Goal: Information Seeking & Learning: Find specific page/section

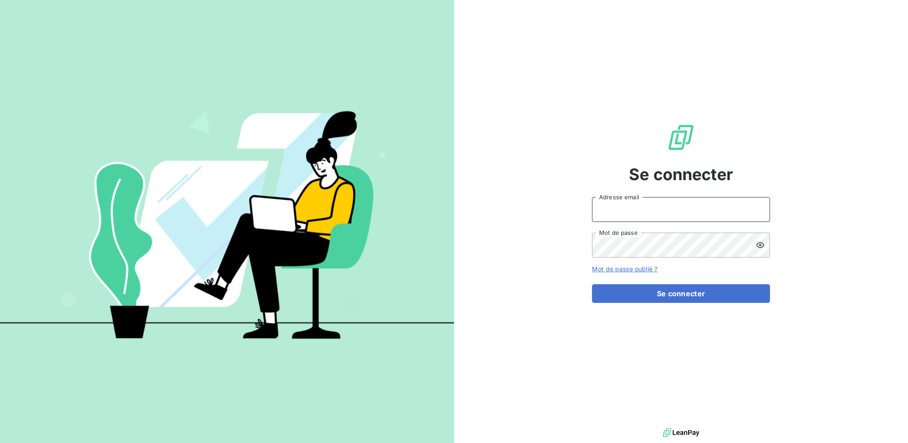
type input "[PERSON_NAME][EMAIL_ADDRESS][DOMAIN_NAME]"
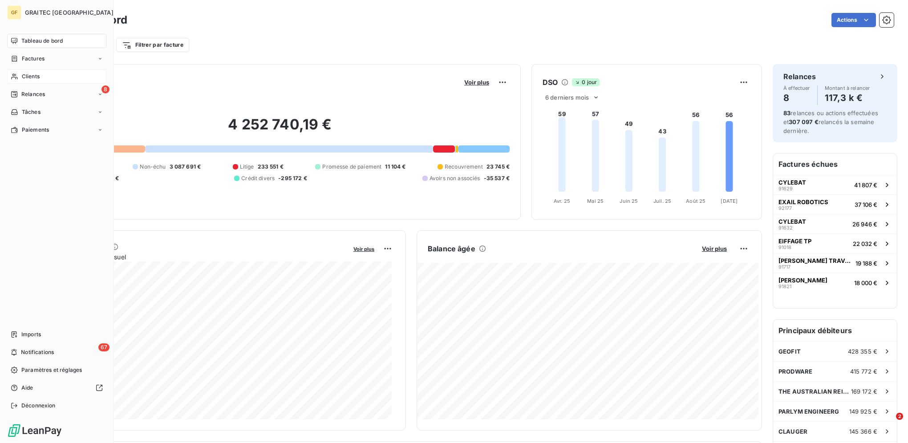
click at [44, 74] on div "Clients" at bounding box center [56, 76] width 99 height 14
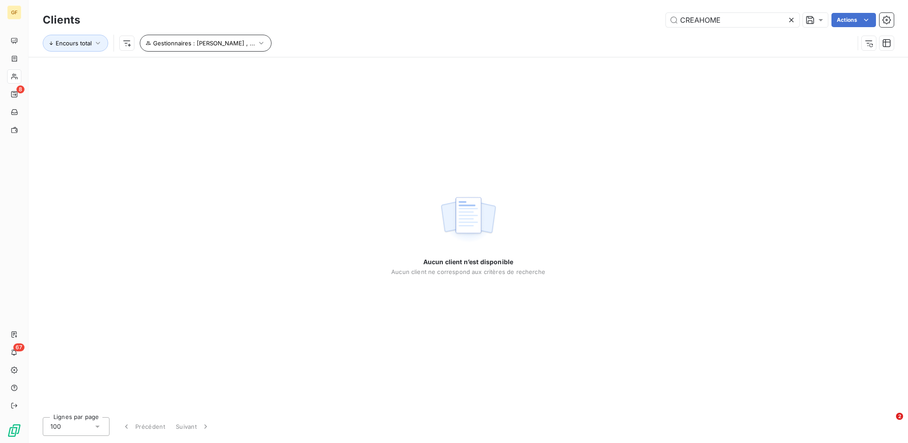
type input "CREAHOME"
click at [255, 41] on span "Gestionnaires : [PERSON_NAME] , ..." at bounding box center [204, 43] width 102 height 7
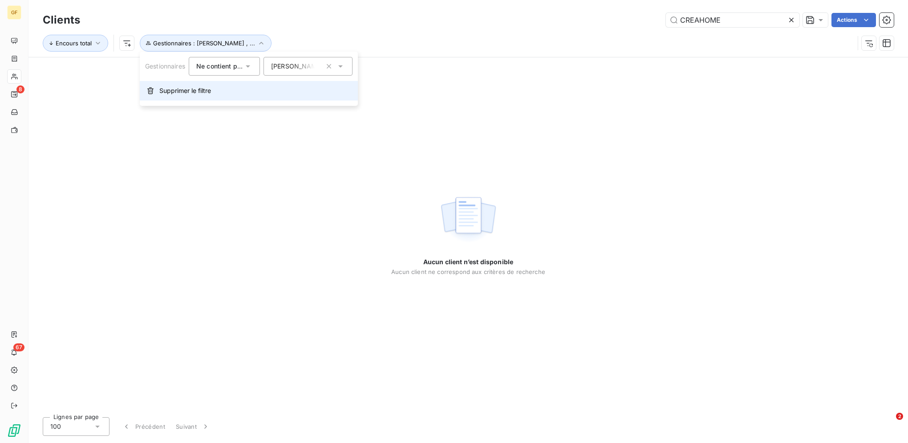
click at [193, 97] on button "Supprimer le filtre" at bounding box center [249, 91] width 218 height 20
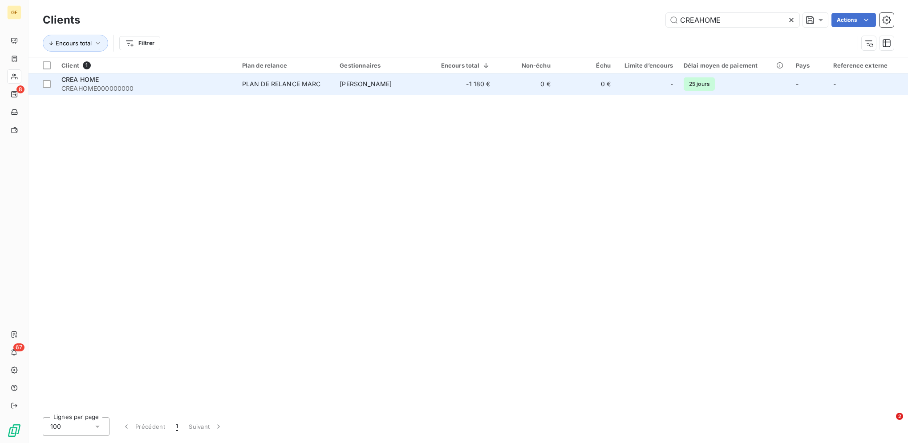
click at [267, 87] on div "PLAN DE RELANCE MARC" at bounding box center [281, 84] width 79 height 9
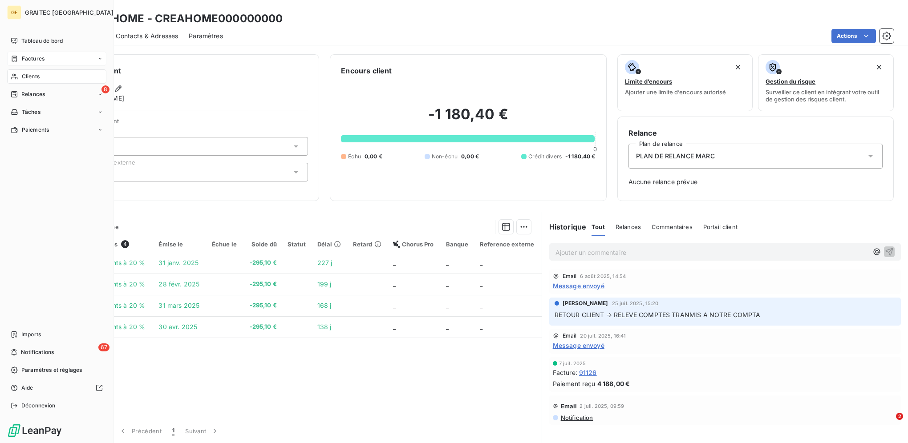
click at [41, 59] on span "Factures" at bounding box center [33, 59] width 23 height 8
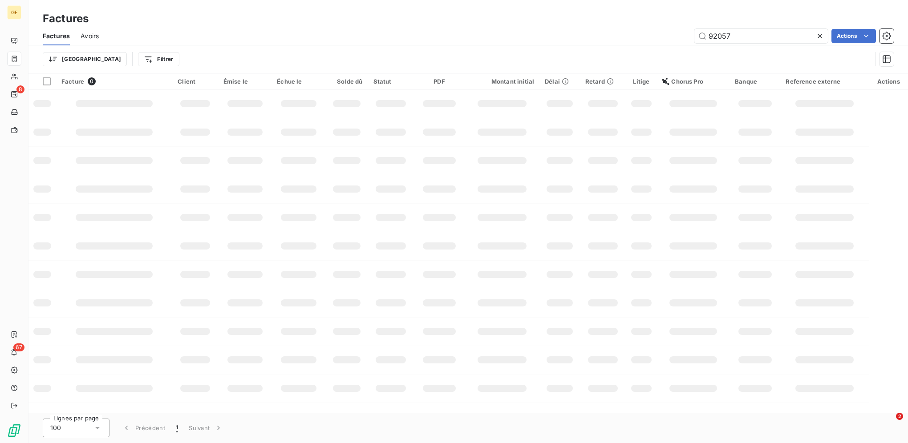
drag, startPoint x: 746, startPoint y: 33, endPoint x: 665, endPoint y: 30, distance: 81.1
click at [668, 31] on div "92057 Actions" at bounding box center [501, 36] width 784 height 14
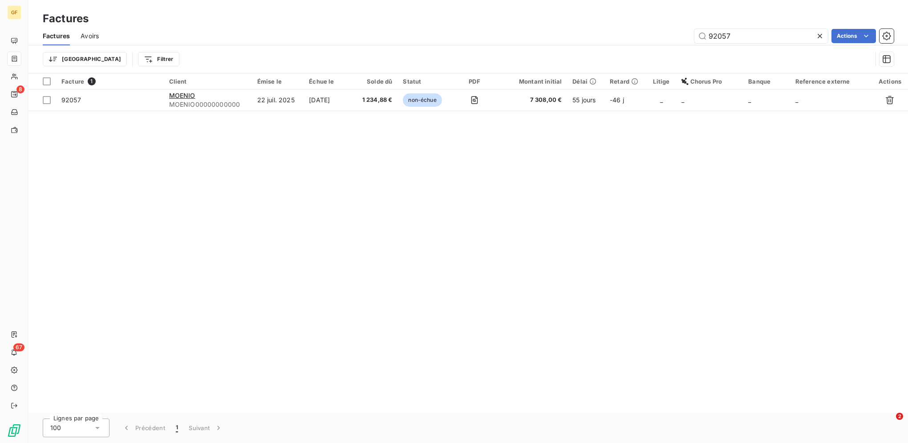
click at [817, 37] on icon at bounding box center [819, 36] width 9 height 9
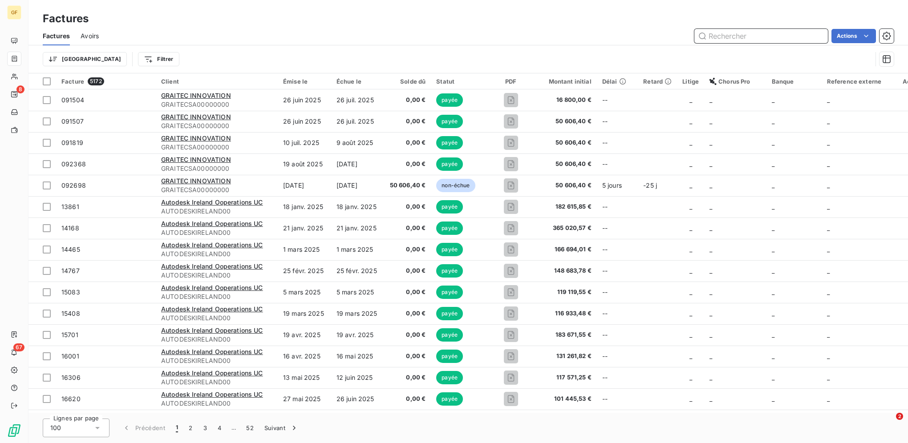
paste input "86 656"
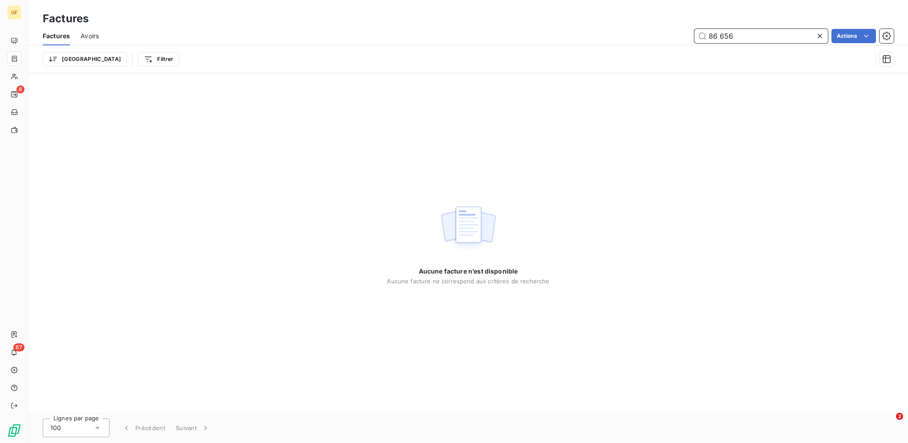
click at [721, 34] on input "86 656" at bounding box center [760, 36] width 133 height 14
type input "86656"
click at [823, 39] on icon at bounding box center [819, 36] width 9 height 9
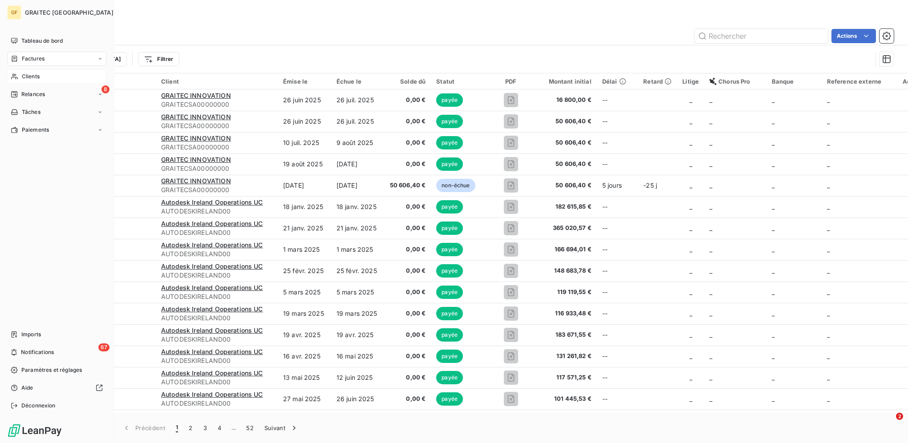
click at [38, 75] on span "Clients" at bounding box center [31, 77] width 18 height 8
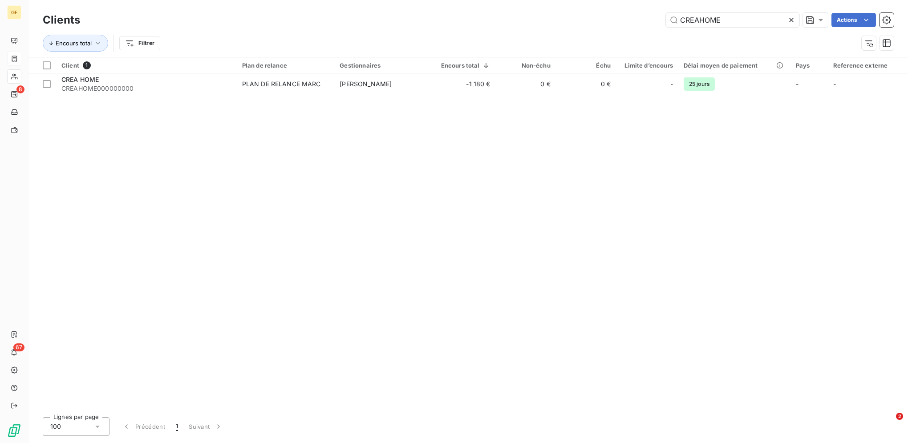
drag, startPoint x: 734, startPoint y: 20, endPoint x: 606, endPoint y: 13, distance: 127.9
click at [606, 13] on div "CREAHOME Actions" at bounding box center [492, 20] width 803 height 14
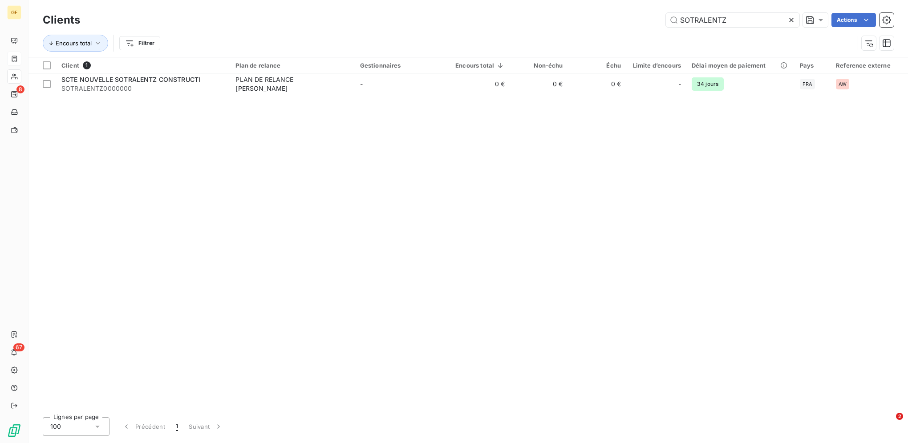
type input "SOTRALENTZ"
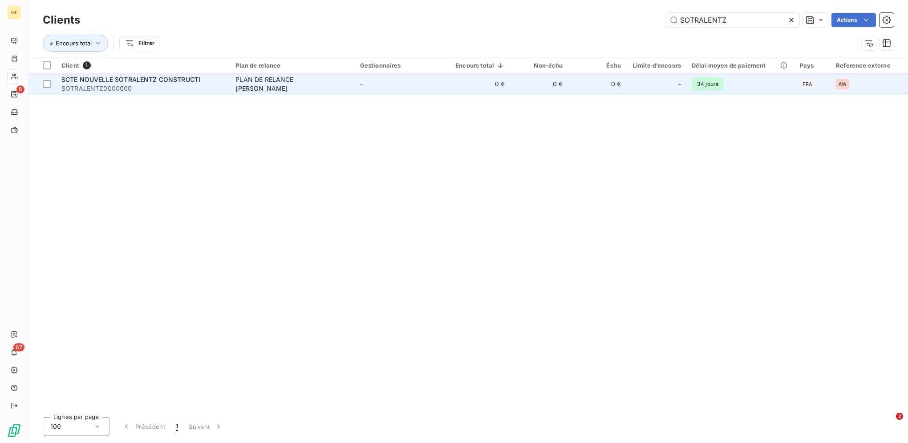
click at [174, 84] on span "SOTRALENTZ0000000" at bounding box center [142, 88] width 163 height 9
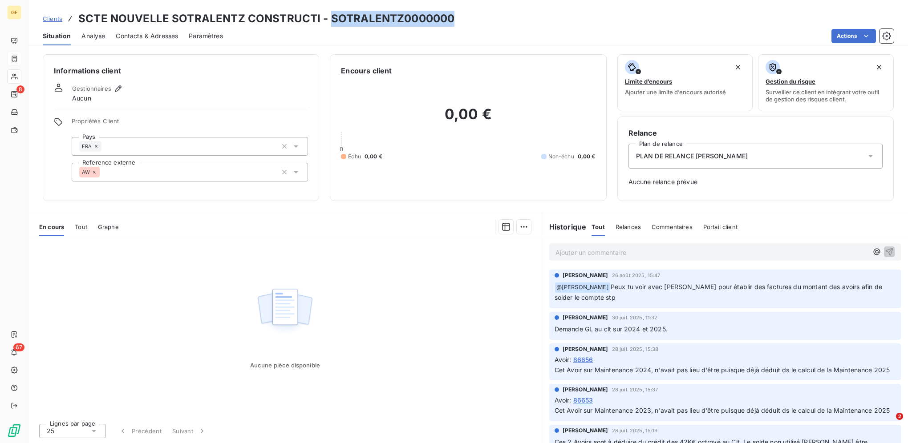
drag, startPoint x: 329, startPoint y: 19, endPoint x: 453, endPoint y: 15, distance: 123.3
click at [453, 15] on div "Clients SCTE NOUVELLE SOTRALENTZ CONSTRUCTI - SOTRALENTZ0000000" at bounding box center [467, 19] width 879 height 16
copy h3 "SOTRALENTZ0000000"
click at [54, 15] on span "Clients" at bounding box center [53, 18] width 20 height 7
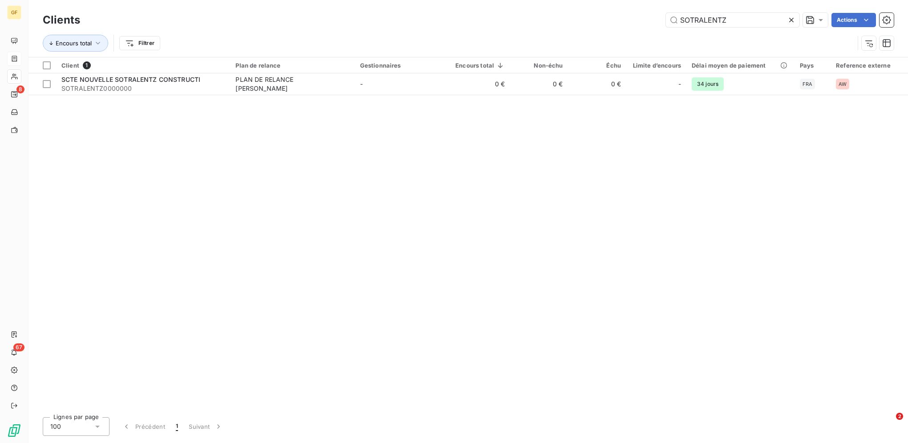
drag, startPoint x: 749, startPoint y: 18, endPoint x: 595, endPoint y: 15, distance: 154.4
click at [596, 15] on div "SOTRALENTZ Actions" at bounding box center [492, 20] width 803 height 14
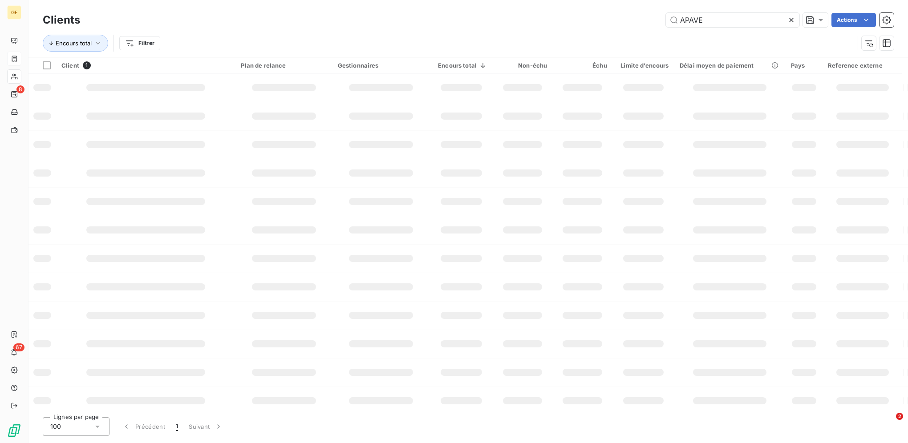
type input "APAVE"
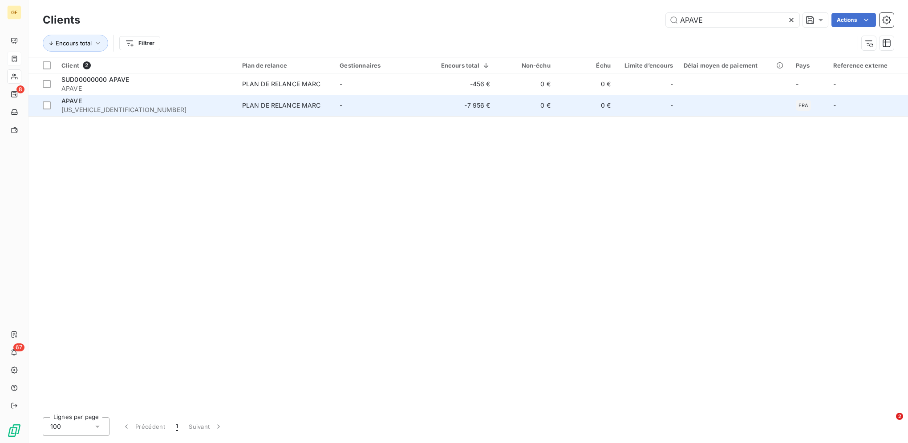
click at [352, 105] on td "-" at bounding box center [383, 105] width 98 height 21
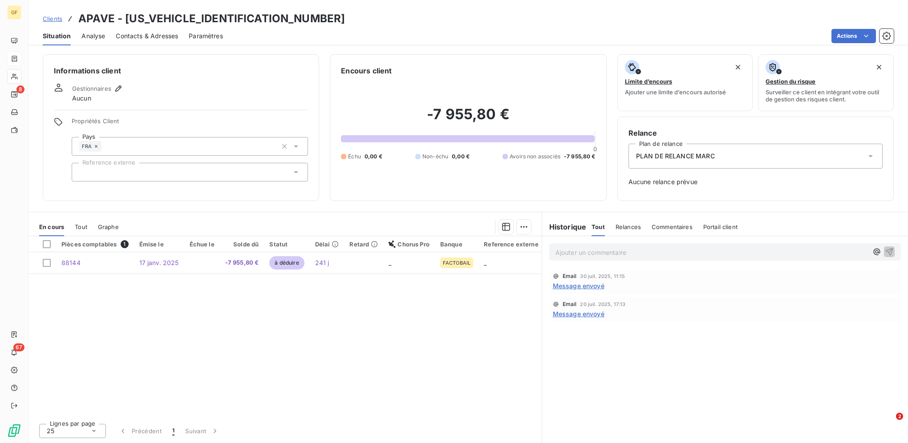
drag, startPoint x: 50, startPoint y: 23, endPoint x: 85, endPoint y: 15, distance: 36.2
click at [50, 23] on div "Clients APAVE - [US_VEHICLE_IDENTIFICATION_NUMBER]" at bounding box center [194, 19] width 302 height 16
click at [59, 18] on span "Clients" at bounding box center [53, 18] width 20 height 7
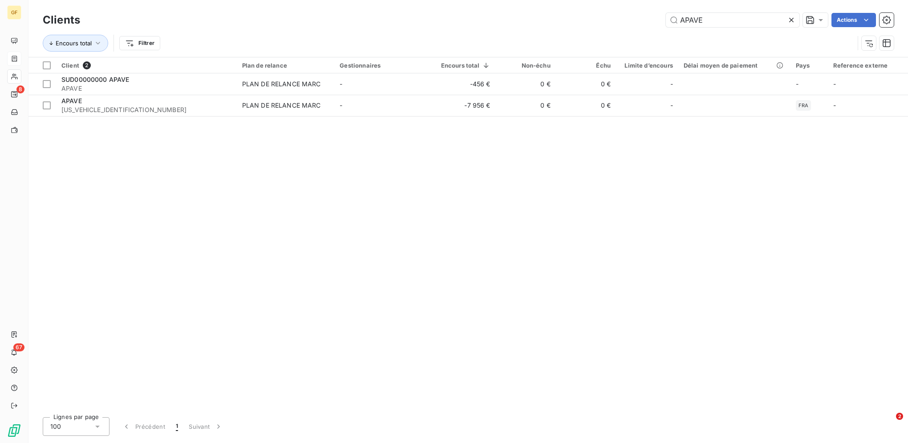
drag, startPoint x: 627, startPoint y: 20, endPoint x: 612, endPoint y: 20, distance: 14.7
click at [612, 20] on div "APAVE Actions" at bounding box center [492, 20] width 803 height 14
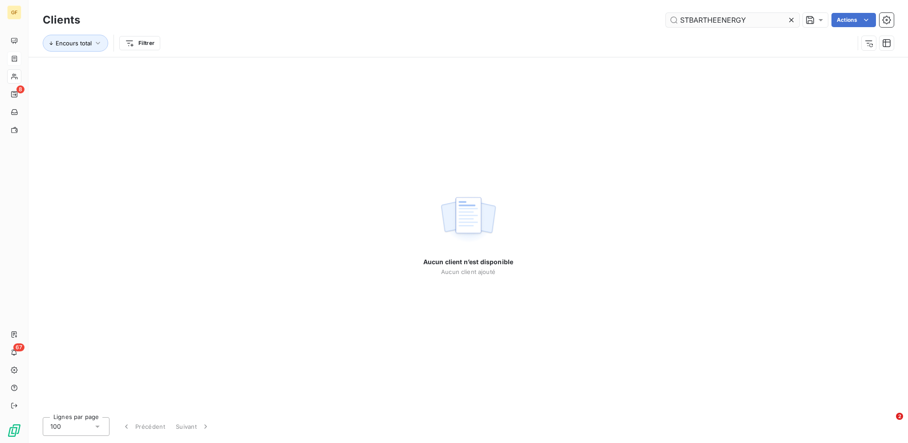
click at [687, 18] on input "STBARTHEENERGY" at bounding box center [732, 20] width 133 height 14
click at [720, 19] on input "ST BARTHEENERGY" at bounding box center [732, 20] width 133 height 14
drag, startPoint x: 723, startPoint y: 17, endPoint x: 773, endPoint y: 20, distance: 49.9
click at [772, 20] on input "ST [PERSON_NAME] ENERGY" at bounding box center [732, 20] width 133 height 14
drag, startPoint x: 733, startPoint y: 21, endPoint x: 696, endPoint y: 19, distance: 37.4
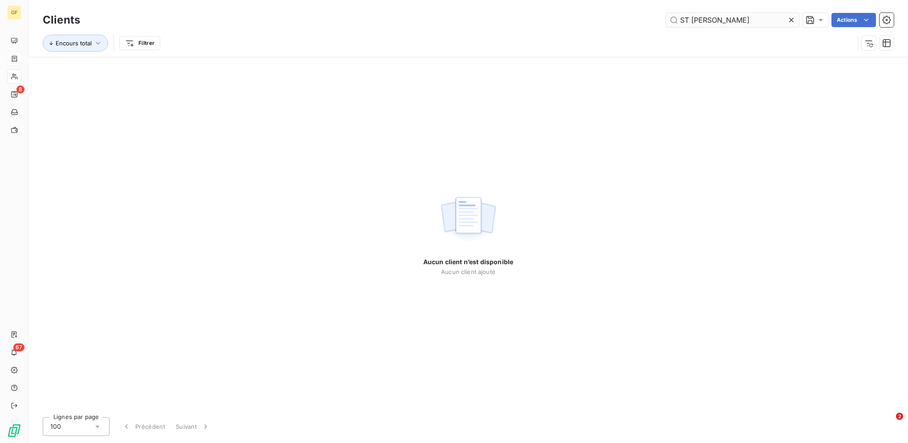
click at [696, 19] on input "ST [PERSON_NAME]" at bounding box center [732, 20] width 133 height 14
drag, startPoint x: 691, startPoint y: 18, endPoint x: 618, endPoint y: 16, distance: 73.9
click at [618, 16] on div "ST [PERSON_NAME] Actions" at bounding box center [492, 20] width 803 height 14
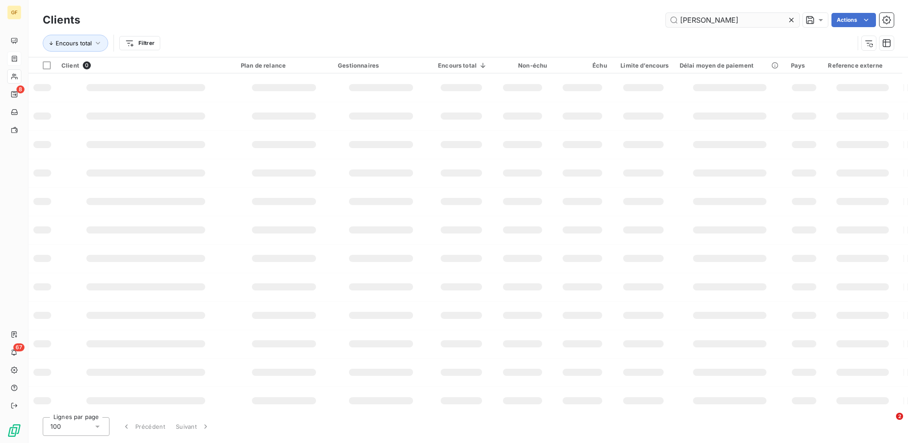
type input "[PERSON_NAME]"
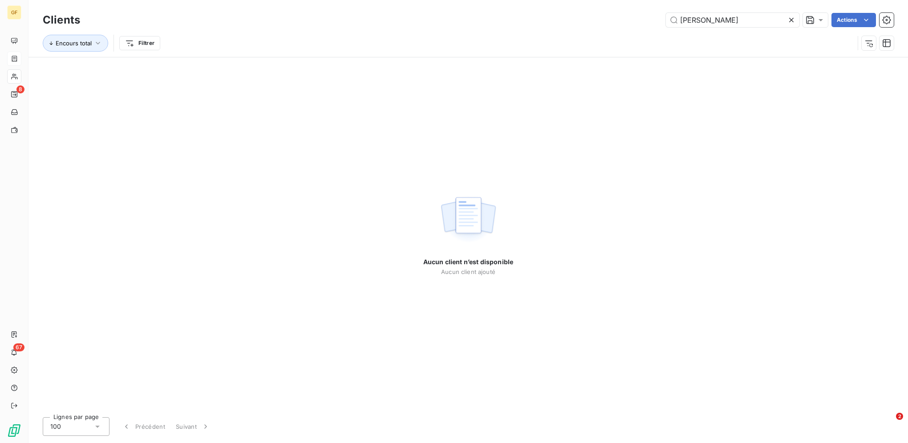
drag, startPoint x: 713, startPoint y: 22, endPoint x: 598, endPoint y: 16, distance: 114.5
click at [602, 19] on div "[PERSON_NAME] Actions" at bounding box center [492, 20] width 803 height 14
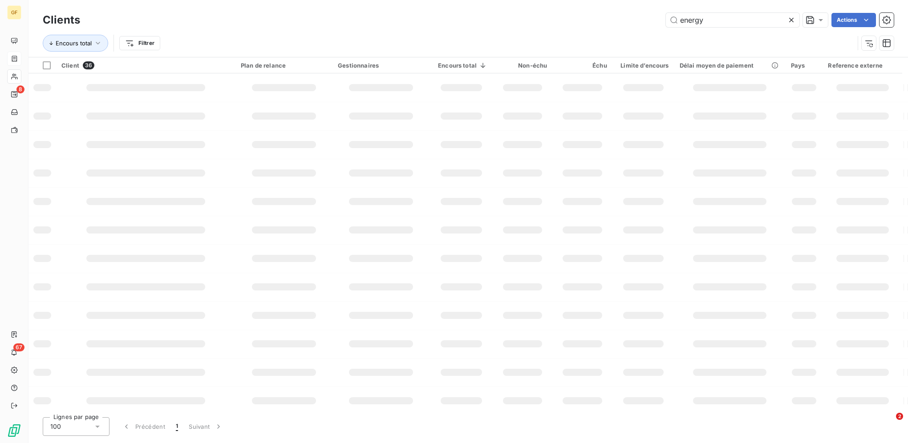
type input "energy"
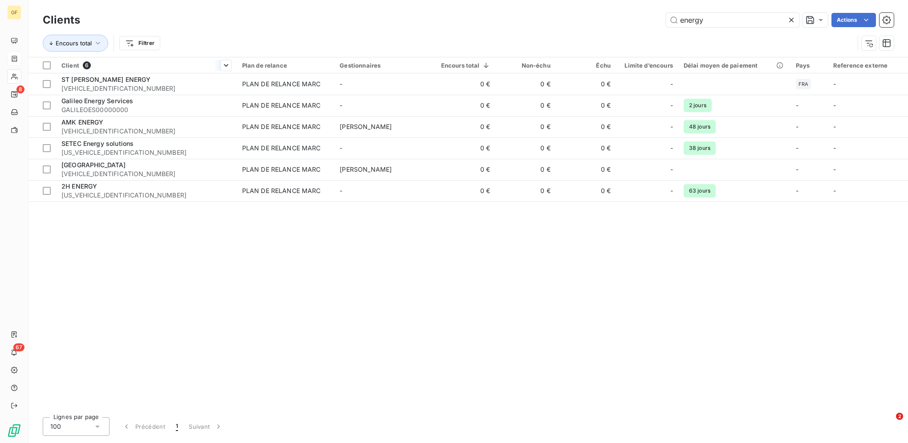
click at [179, 72] on th "Client 6" at bounding box center [146, 65] width 181 height 16
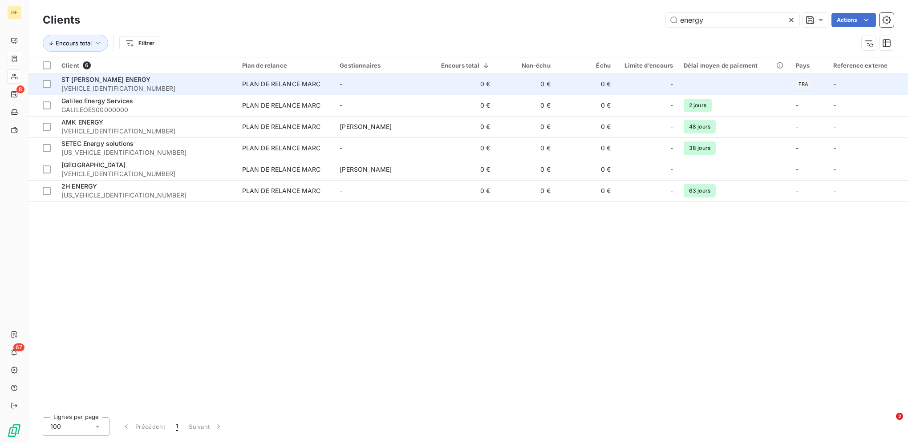
click at [180, 78] on div "ST [PERSON_NAME] ENERGY" at bounding box center [146, 79] width 170 height 9
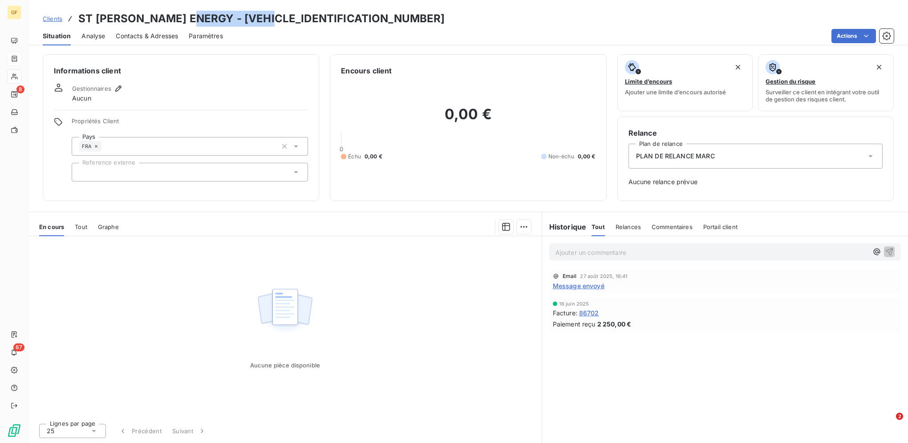
drag, startPoint x: 191, startPoint y: 19, endPoint x: 287, endPoint y: 21, distance: 95.7
click at [287, 21] on h3 "ST [PERSON_NAME] ENERGY - [VEHICLE_IDENTIFICATION_NUMBER]" at bounding box center [261, 19] width 367 height 16
copy h3 "STBARTHENERGY"
click at [55, 18] on span "Clients" at bounding box center [53, 18] width 20 height 7
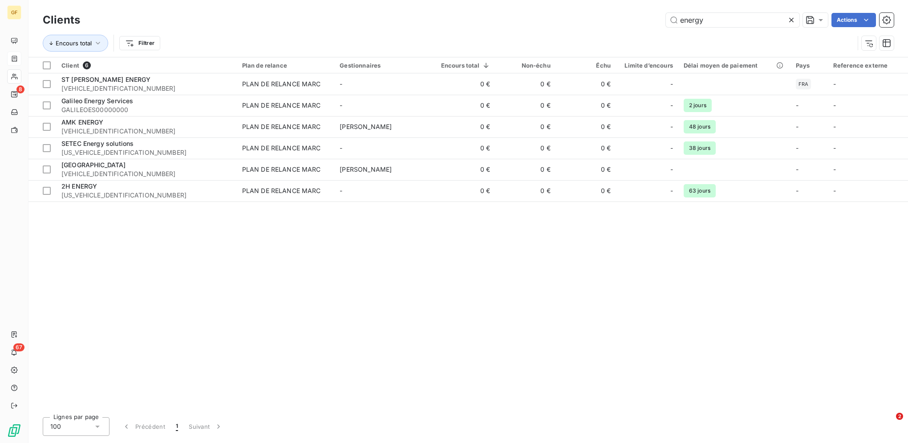
drag, startPoint x: 730, startPoint y: 20, endPoint x: 646, endPoint y: 19, distance: 83.2
click at [646, 19] on div "energy Actions" at bounding box center [492, 20] width 803 height 14
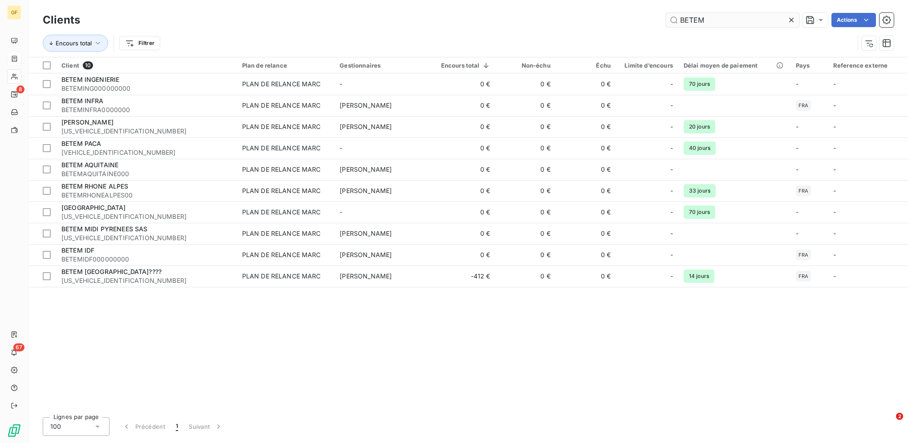
type input "BETEM"
click at [724, 20] on input "BETEM" at bounding box center [732, 20] width 133 height 14
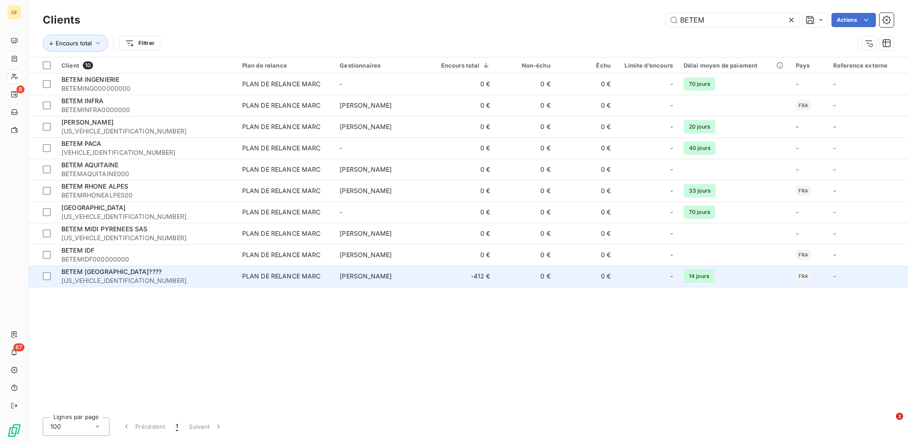
click at [204, 277] on span "[US_VEHICLE_IDENTIFICATION_NUMBER]" at bounding box center [146, 280] width 170 height 9
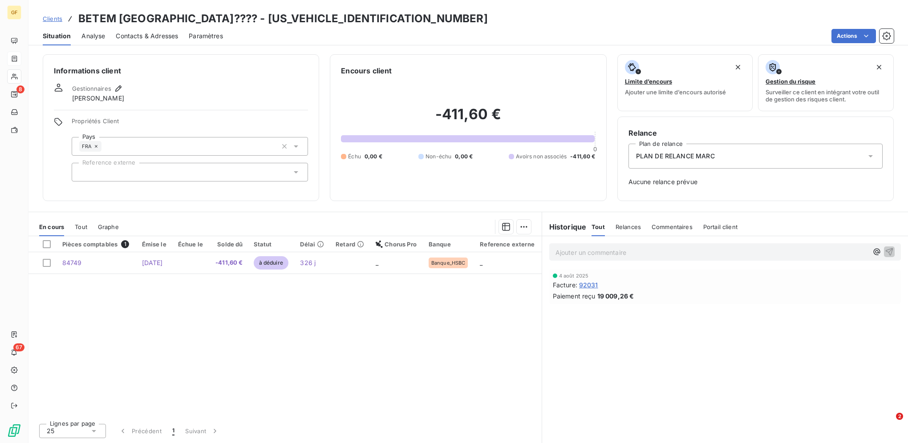
click at [49, 16] on span "Clients" at bounding box center [53, 18] width 20 height 7
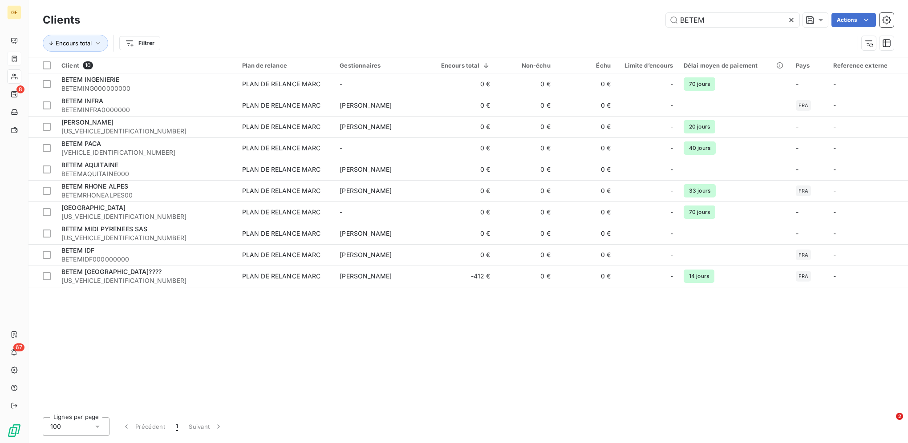
drag, startPoint x: 732, startPoint y: 23, endPoint x: 566, endPoint y: 16, distance: 166.1
click at [599, 16] on div "BETEM Actions" at bounding box center [492, 20] width 803 height 14
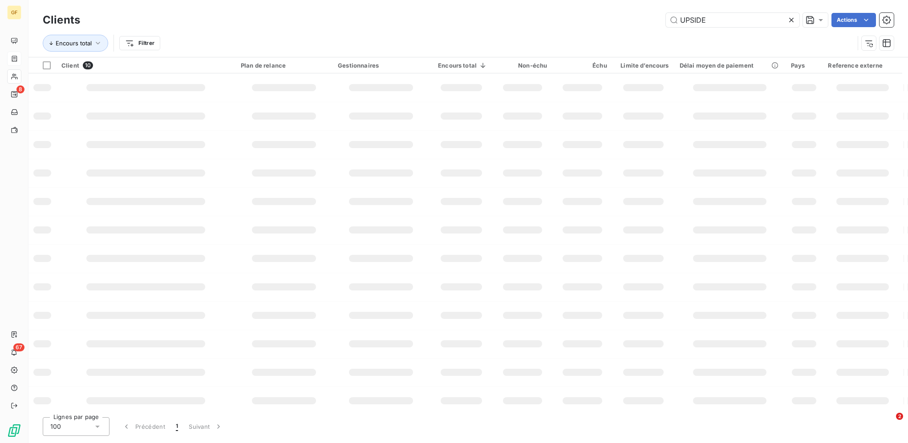
type input "UPSIDE"
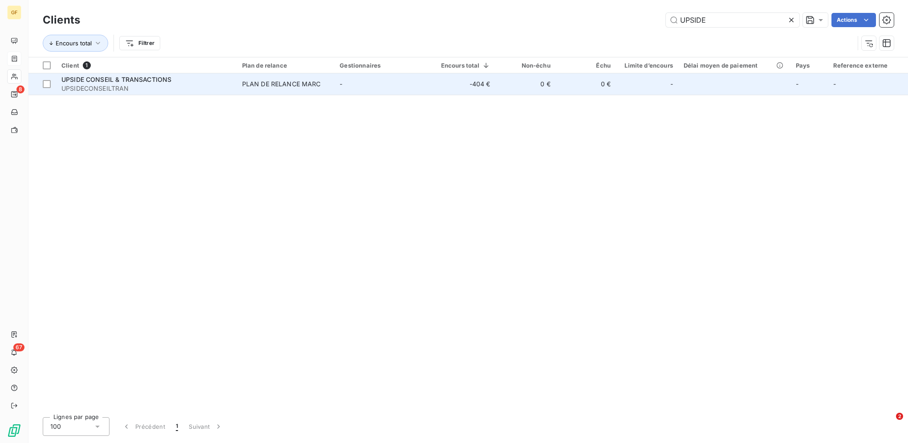
click at [448, 82] on td "-404 €" at bounding box center [464, 83] width 64 height 21
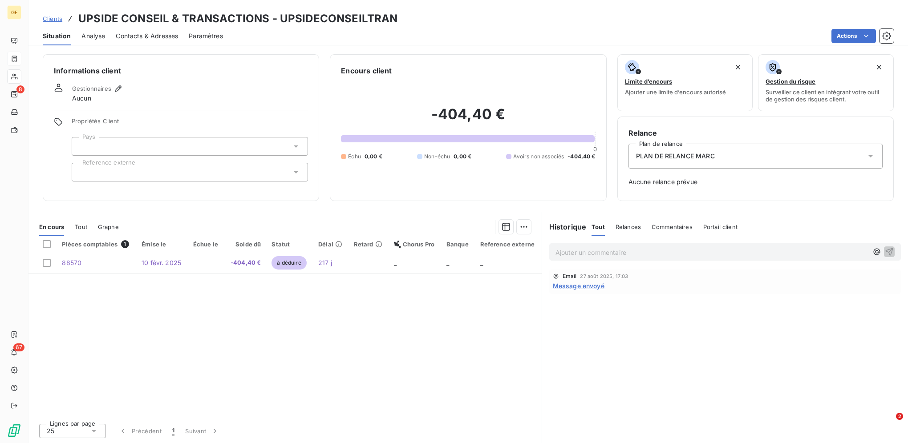
click at [56, 22] on span "Clients" at bounding box center [53, 18] width 20 height 7
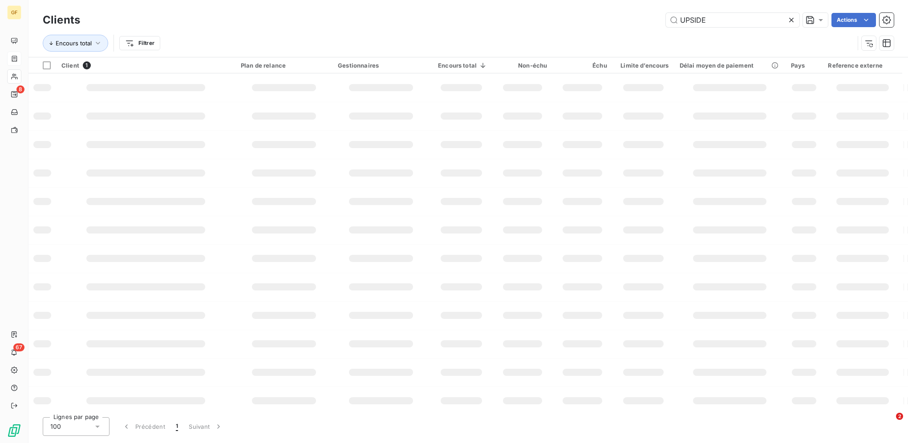
drag, startPoint x: 714, startPoint y: 19, endPoint x: 634, endPoint y: 17, distance: 79.7
click at [635, 17] on div "UPSIDE Actions" at bounding box center [492, 20] width 803 height 14
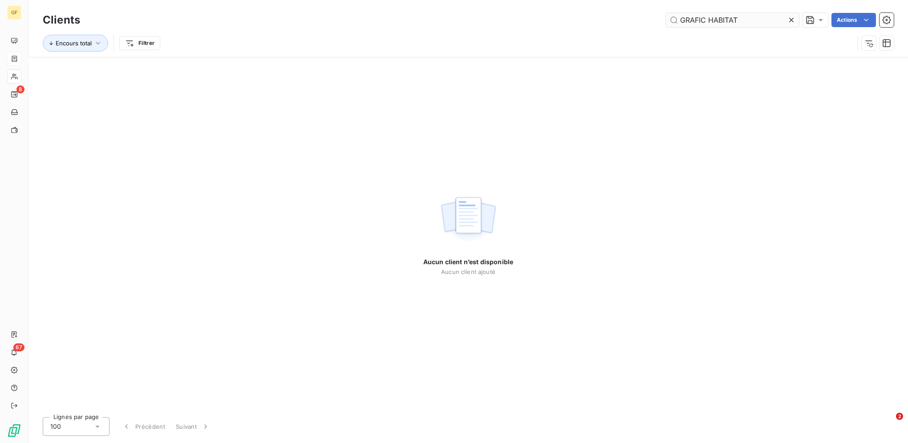
click at [709, 21] on input "GRAFIC HABITAT" at bounding box center [732, 20] width 133 height 14
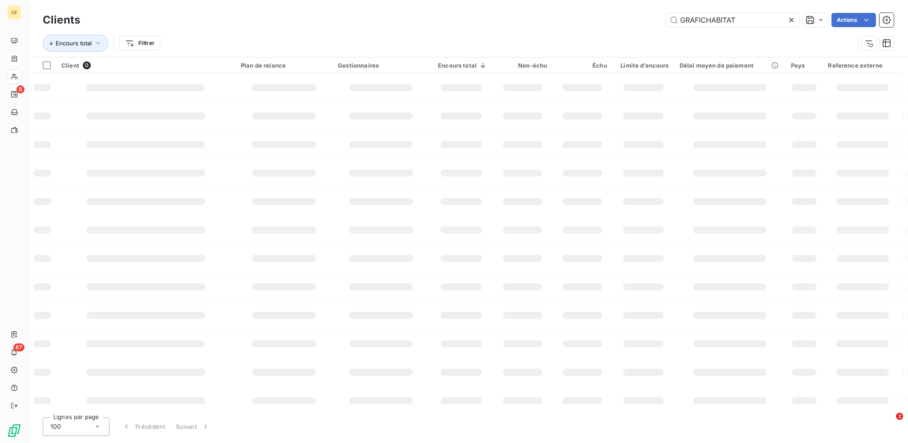
type input "GRAFICHABITAT"
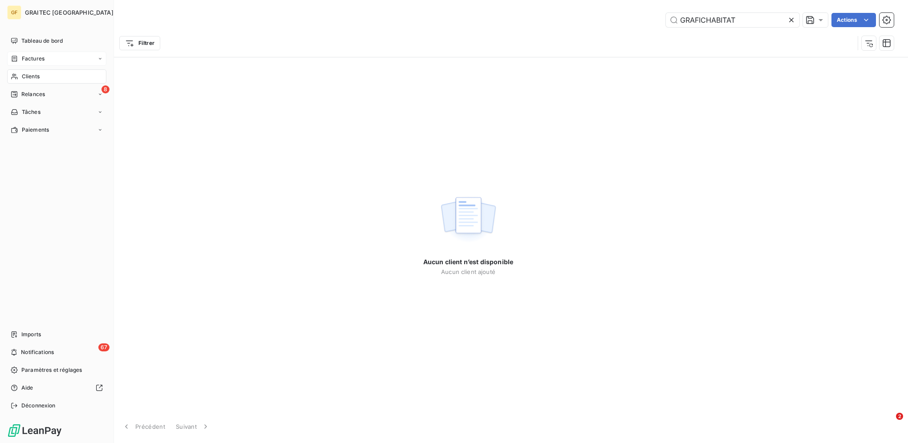
click at [48, 62] on div "Factures" at bounding box center [56, 59] width 99 height 14
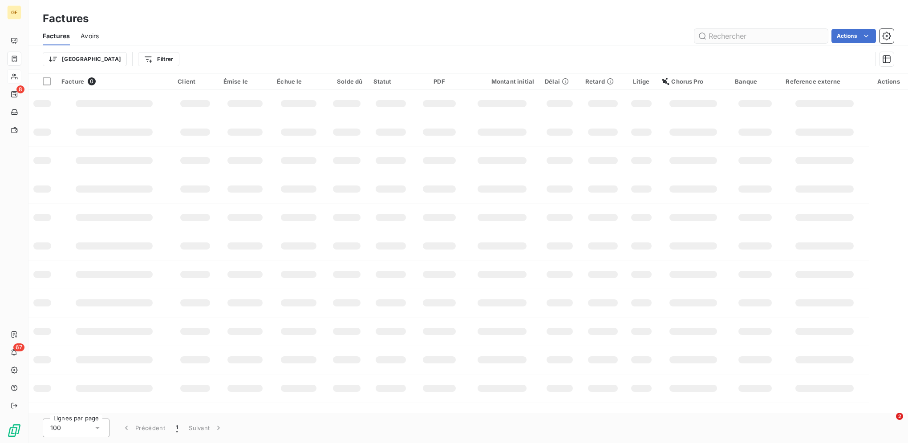
click at [738, 34] on input "text" at bounding box center [760, 36] width 133 height 14
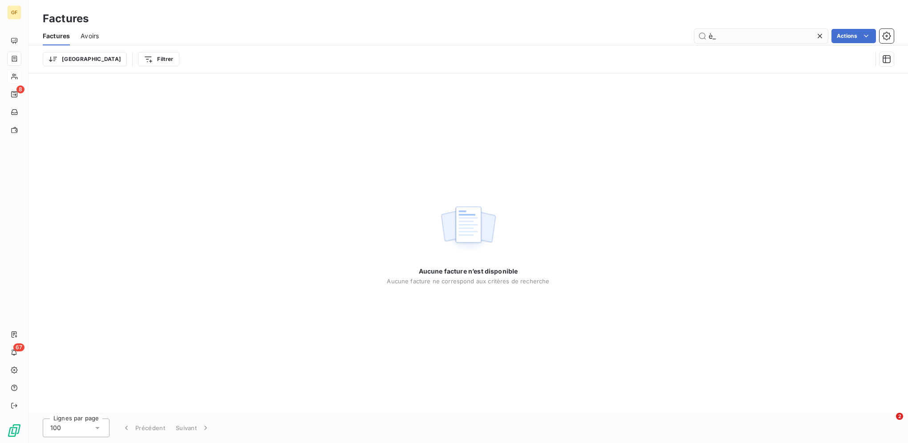
type input "è"
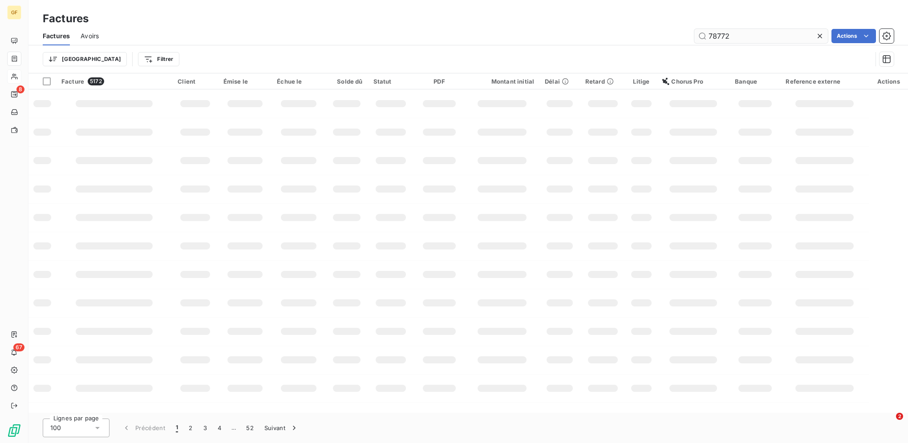
type input "78772"
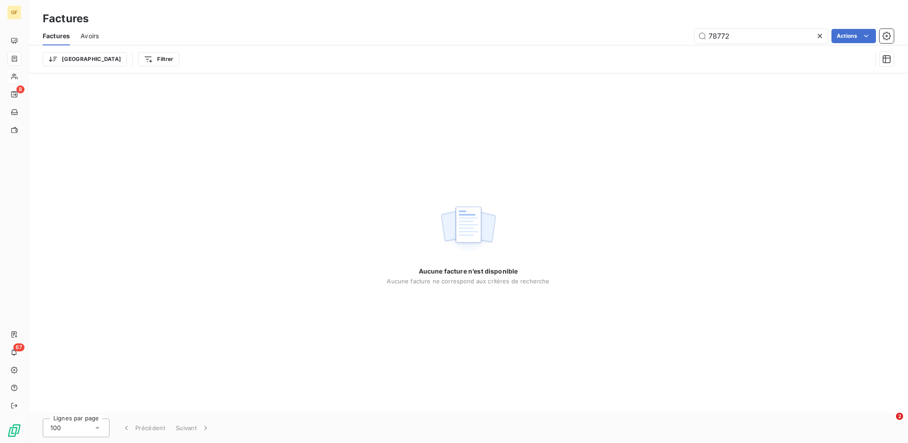
click at [821, 34] on icon at bounding box center [819, 36] width 9 height 9
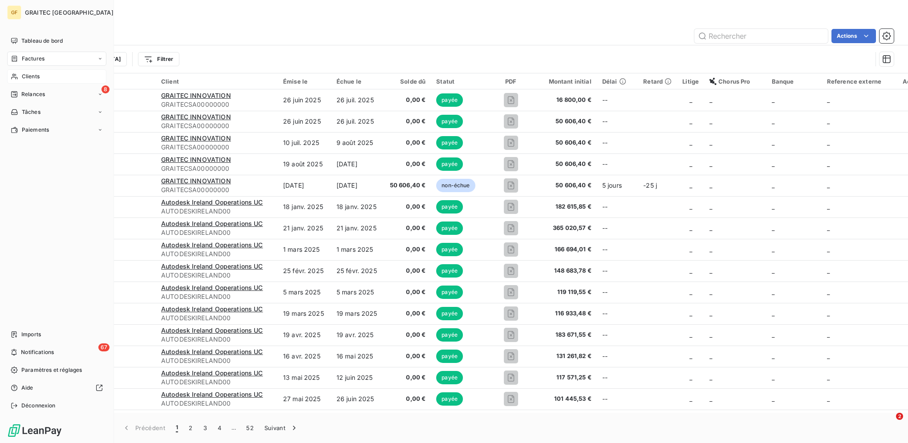
click at [32, 80] on span "Clients" at bounding box center [31, 77] width 18 height 8
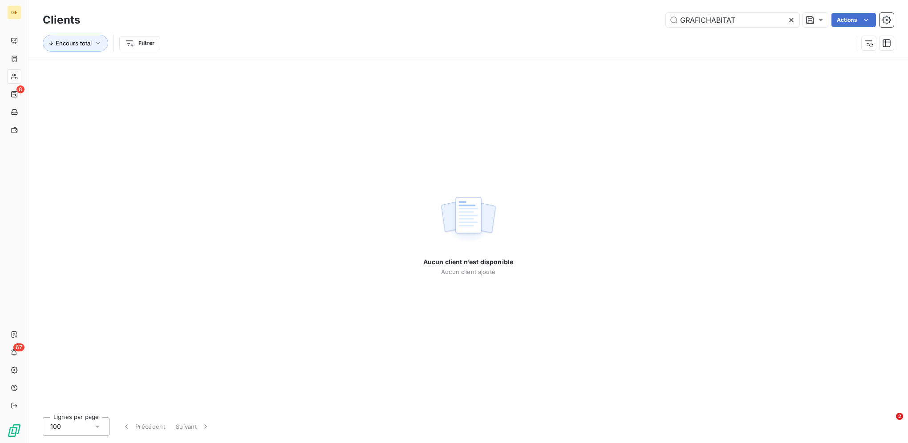
click at [791, 20] on icon at bounding box center [791, 20] width 4 height 4
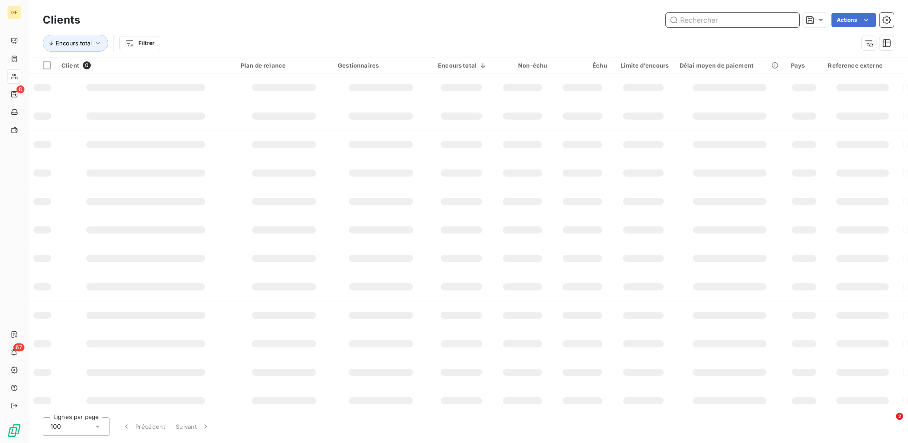
click at [746, 20] on input "text" at bounding box center [732, 20] width 133 height 14
type input "APAVE"
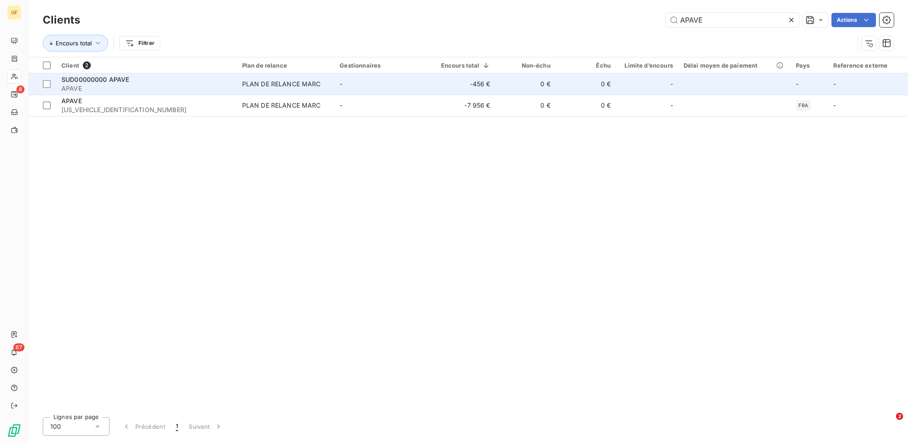
click at [249, 85] on div "PLAN DE RELANCE MARC" at bounding box center [281, 84] width 79 height 9
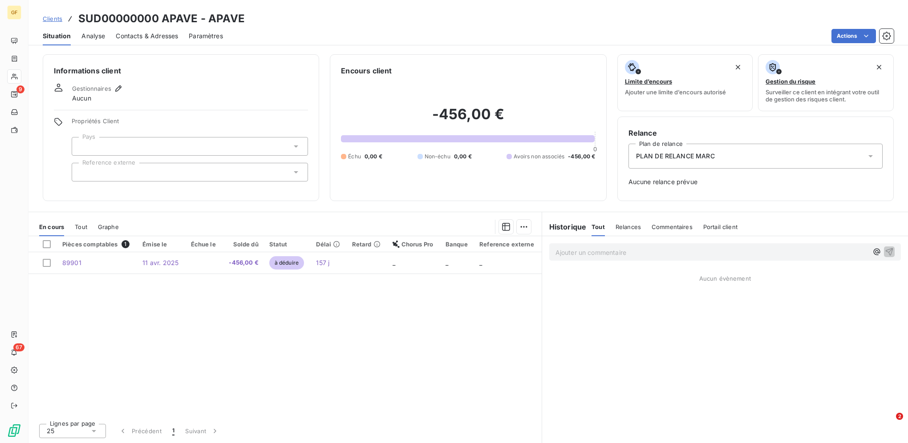
click at [54, 20] on span "Clients" at bounding box center [53, 18] width 20 height 7
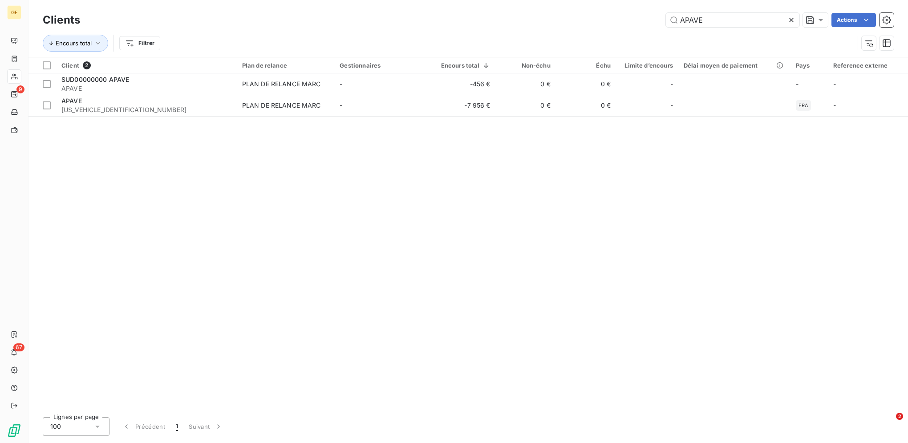
drag, startPoint x: 717, startPoint y: 16, endPoint x: 635, endPoint y: 16, distance: 82.3
click at [638, 16] on div "APAVE Actions" at bounding box center [492, 20] width 803 height 14
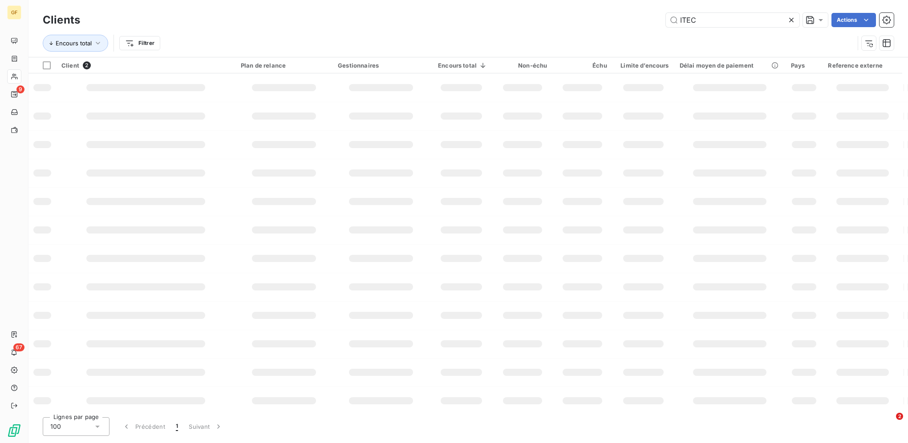
type input "ITEC"
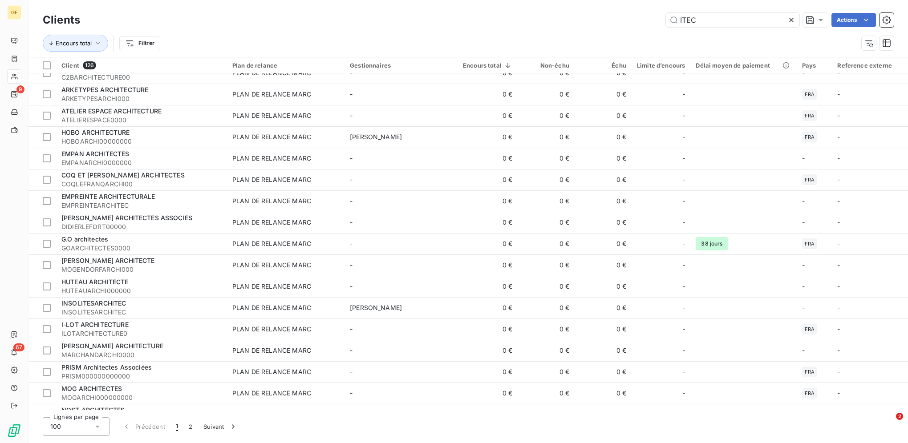
scroll to position [801, 0]
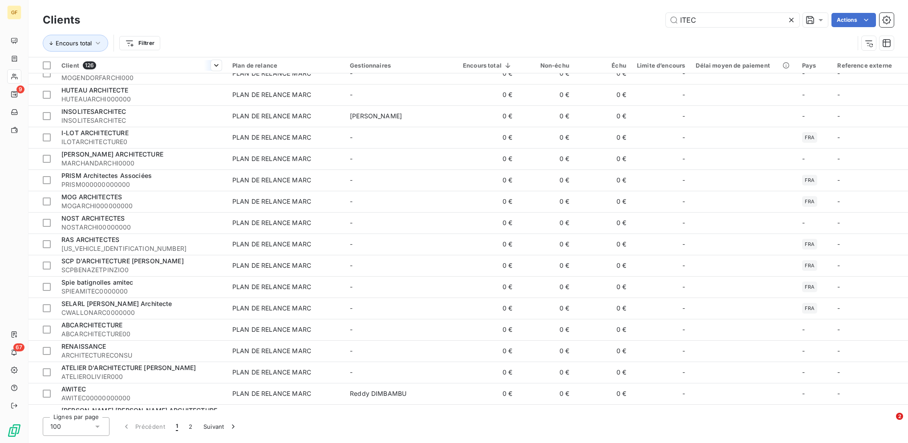
click at [78, 69] on span "Client" at bounding box center [70, 65] width 18 height 7
click at [79, 62] on div "Client 126" at bounding box center [141, 65] width 160 height 8
click at [198, 81] on span "Trier par ordre croissant" at bounding box center [173, 84] width 72 height 9
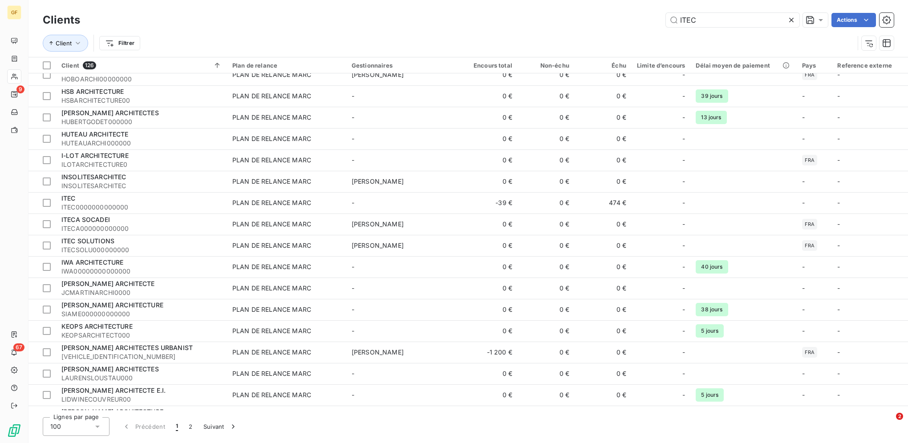
scroll to position [1379, 0]
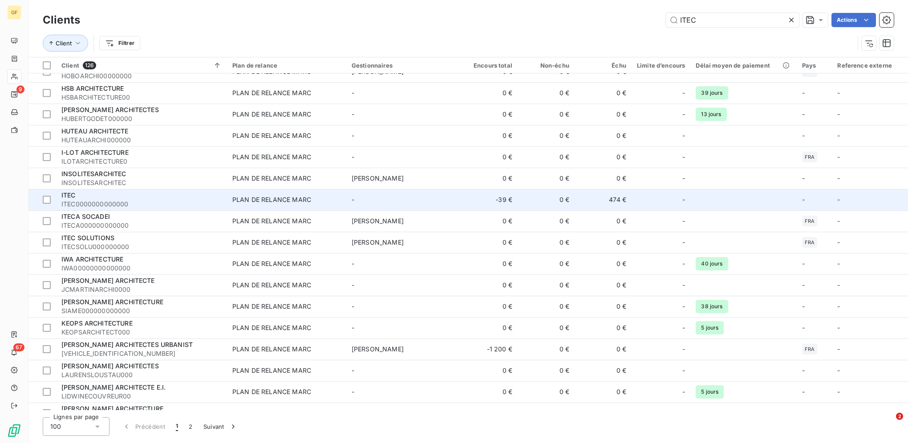
click at [148, 199] on div "ITEC" at bounding box center [141, 195] width 160 height 9
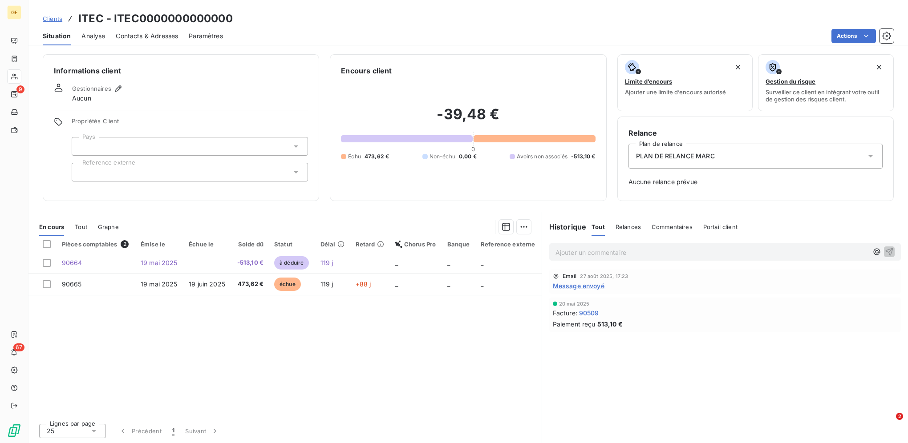
click at [52, 20] on span "Clients" at bounding box center [53, 18] width 20 height 7
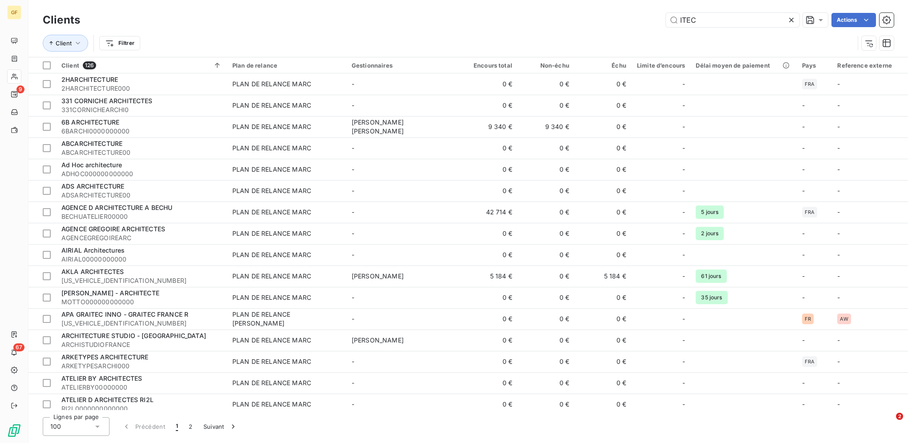
drag, startPoint x: 635, startPoint y: 16, endPoint x: 583, endPoint y: 16, distance: 51.6
click at [588, 16] on div "ITEC Actions" at bounding box center [492, 20] width 803 height 14
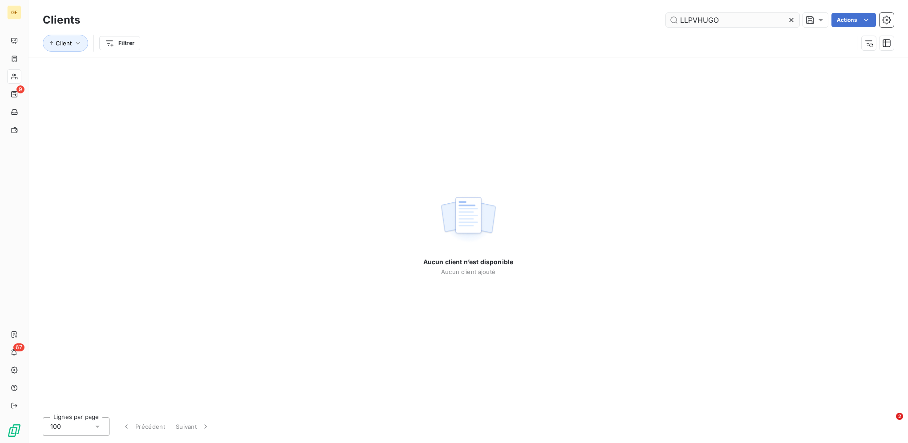
click at [683, 21] on input "LLPVHUGO" at bounding box center [732, 20] width 133 height 14
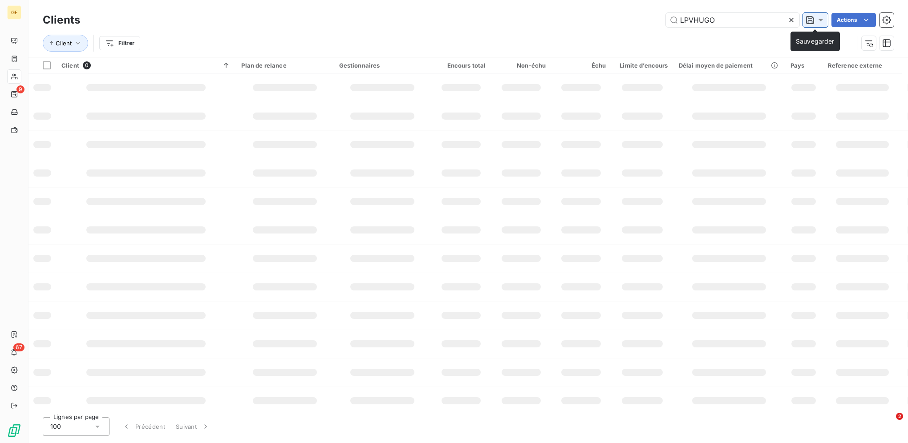
type input "LPVHUGO"
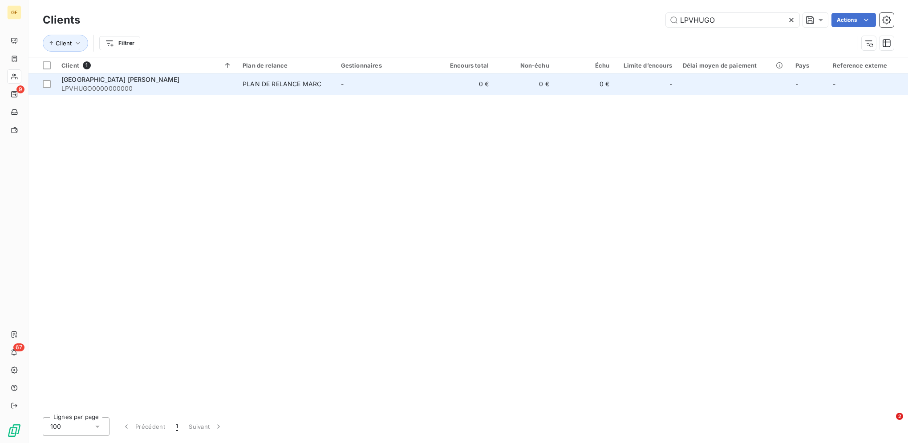
click at [253, 82] on div "PLAN DE RELANCE MARC" at bounding box center [281, 84] width 79 height 9
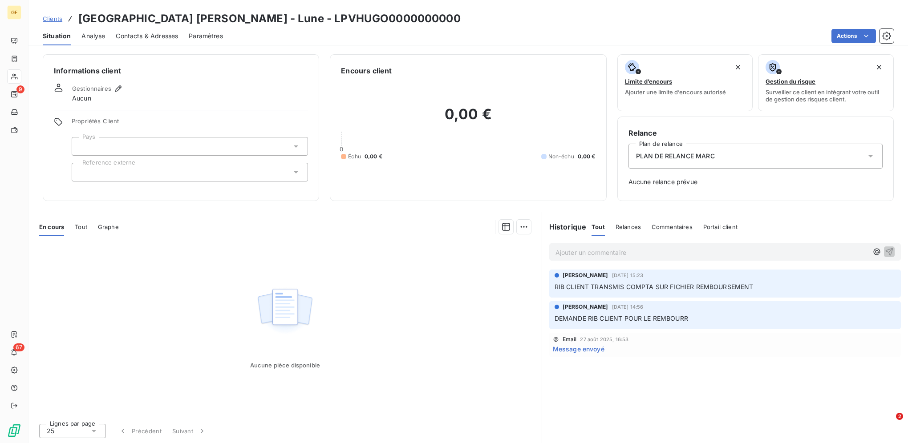
click at [59, 20] on span "Clients" at bounding box center [53, 18] width 20 height 7
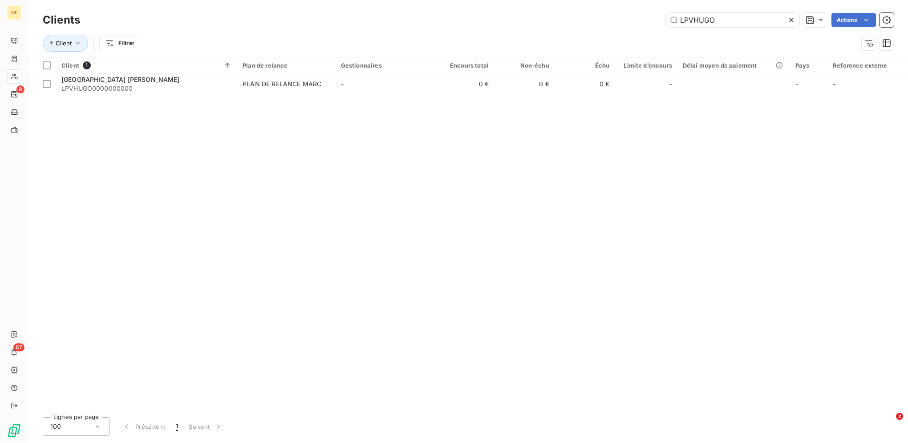
drag, startPoint x: 723, startPoint y: 20, endPoint x: 583, endPoint y: 17, distance: 140.6
click at [583, 17] on div "LPVHUGO Actions" at bounding box center [492, 20] width 803 height 14
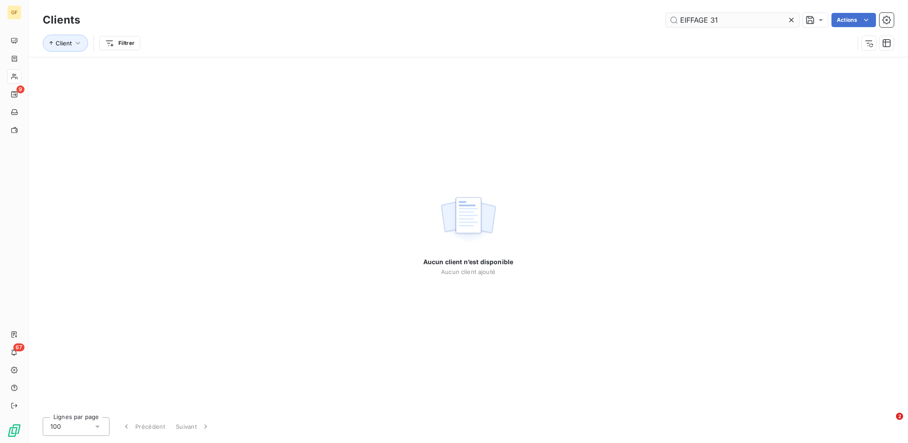
click at [711, 23] on input "EIFFAGE 31" at bounding box center [732, 20] width 133 height 14
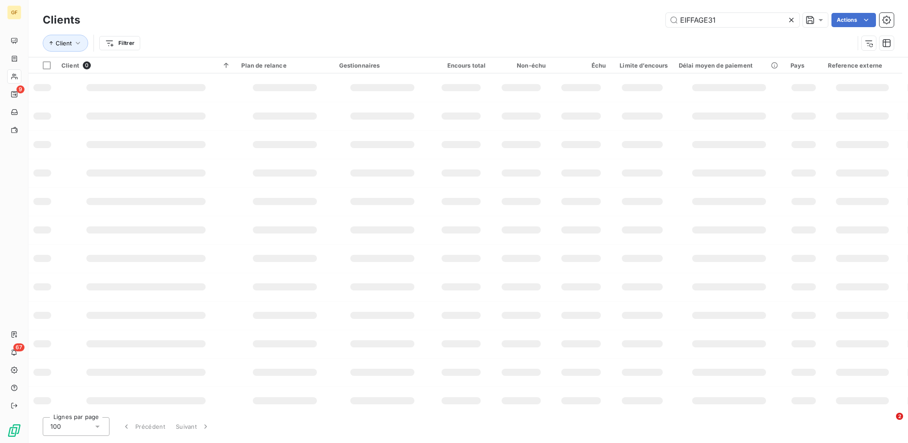
type input "EIFFAGE31"
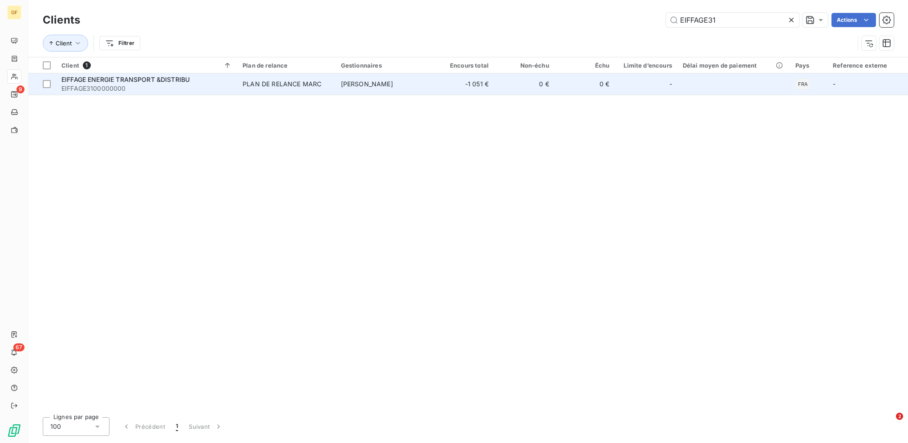
click at [195, 80] on div "EIFFAGE ENERGIE TRANSPORT &DISTRIBU" at bounding box center [146, 79] width 170 height 9
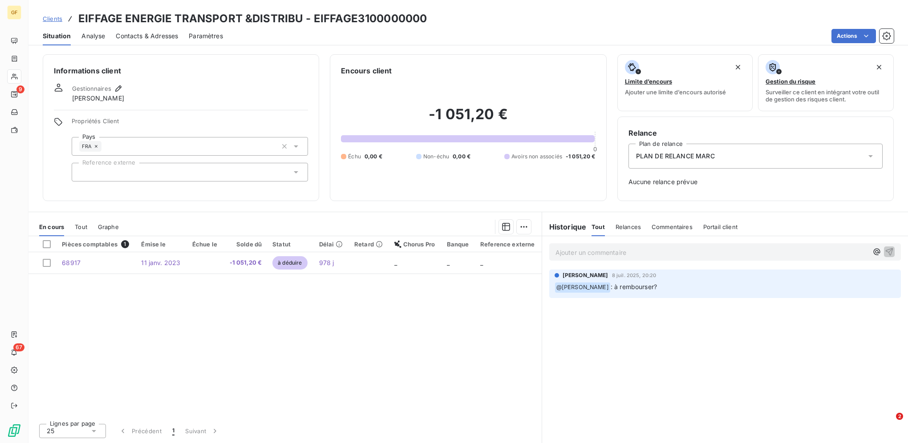
click at [47, 18] on span "Clients" at bounding box center [53, 18] width 20 height 7
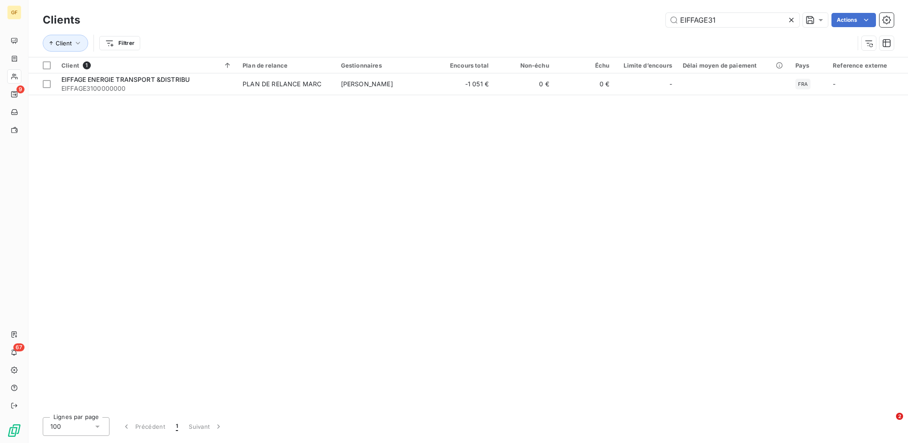
drag, startPoint x: 697, startPoint y: 20, endPoint x: 606, endPoint y: 16, distance: 90.9
click at [610, 16] on div "EIFFAGE31 Actions" at bounding box center [492, 20] width 803 height 14
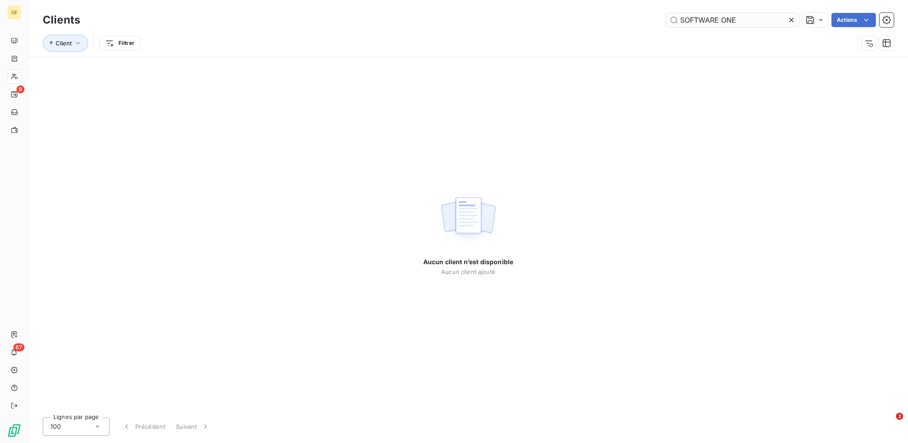
click at [723, 20] on input "SOFTWARE ONE" at bounding box center [732, 20] width 133 height 14
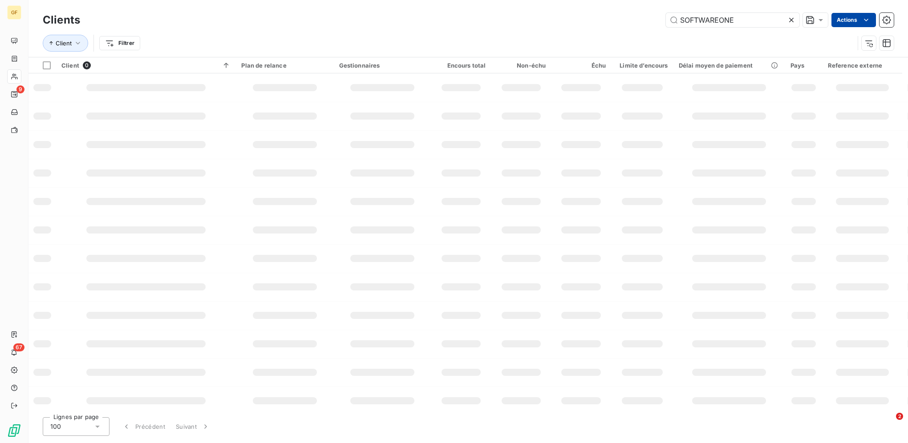
type input "SOFTWAREONE"
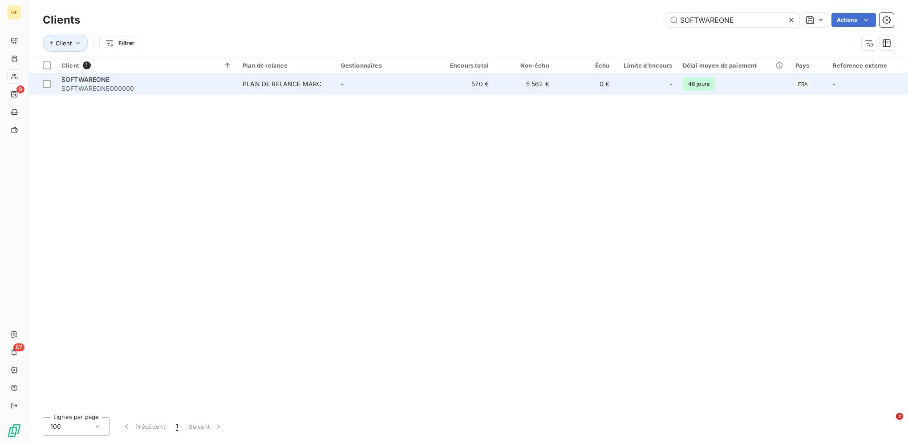
click at [285, 88] on div "PLAN DE RELANCE MARC" at bounding box center [281, 84] width 79 height 9
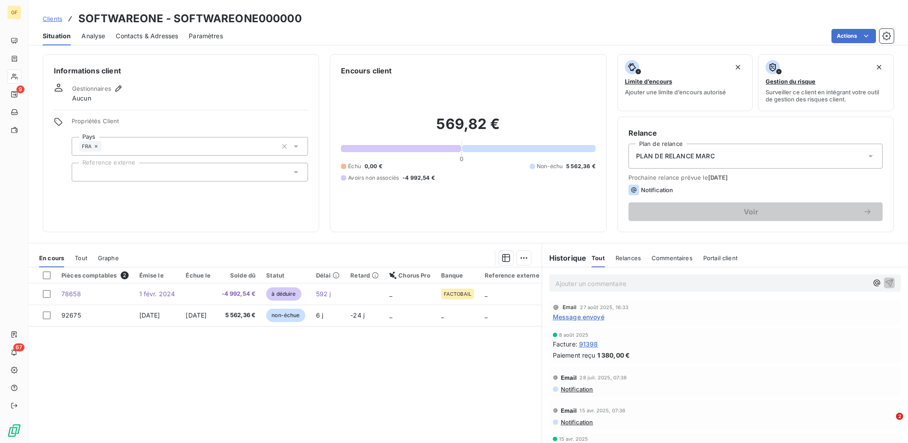
click at [57, 21] on span "Clients" at bounding box center [53, 18] width 20 height 7
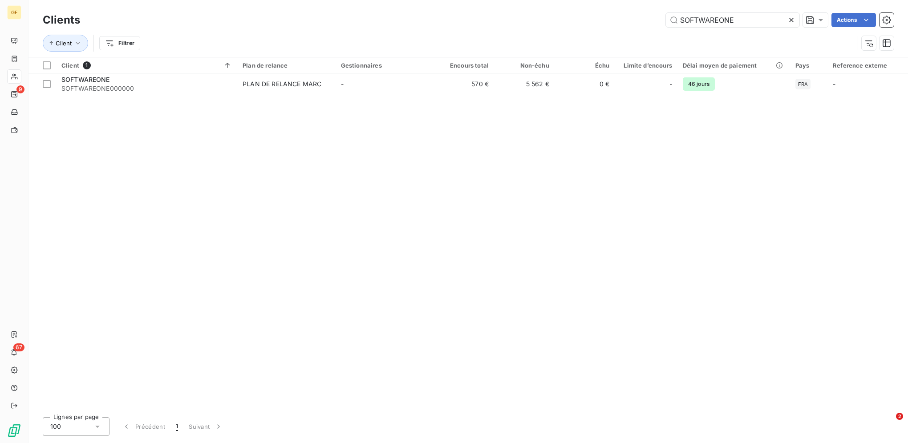
drag, startPoint x: 764, startPoint y: 22, endPoint x: 537, endPoint y: 16, distance: 226.5
click at [538, 16] on div "SOFTWAREONE Actions" at bounding box center [492, 20] width 803 height 14
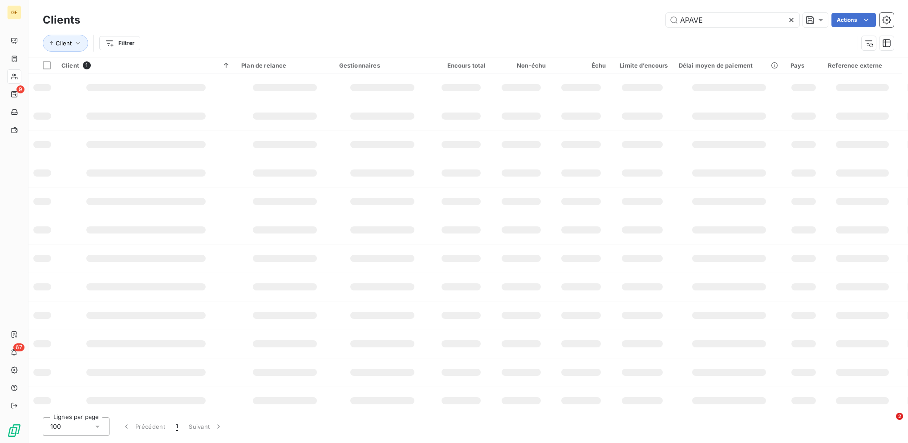
type input "APAVE"
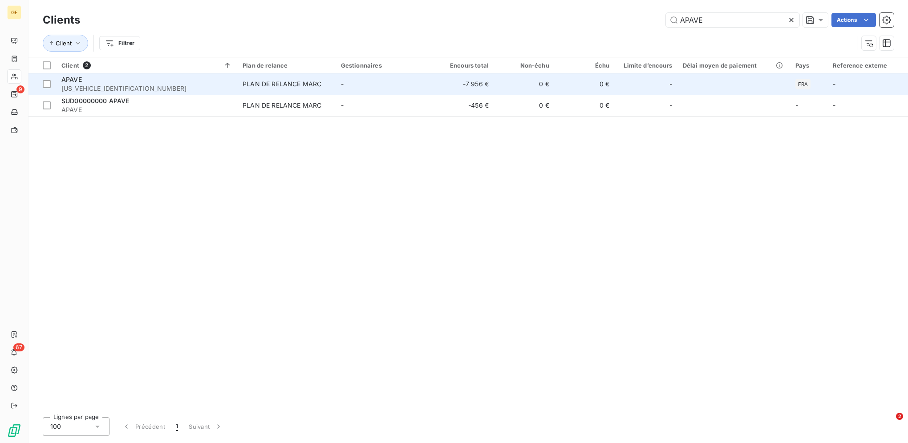
click at [487, 82] on td "-7 956 €" at bounding box center [463, 83] width 61 height 21
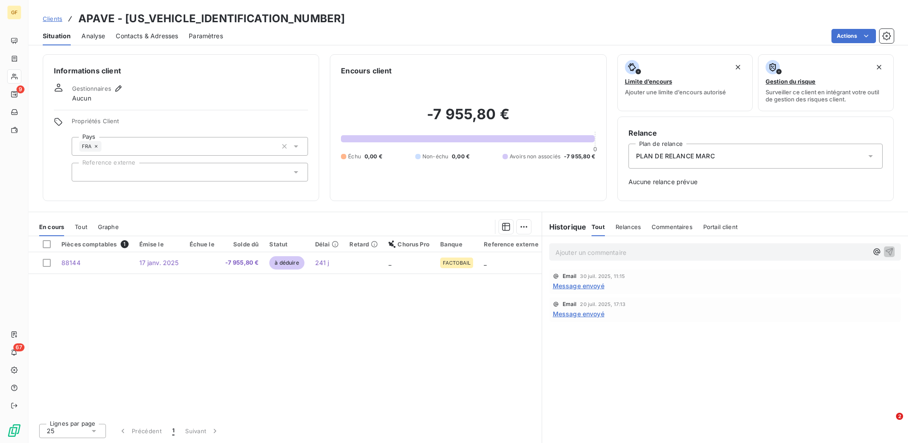
click at [46, 20] on span "Clients" at bounding box center [53, 18] width 20 height 7
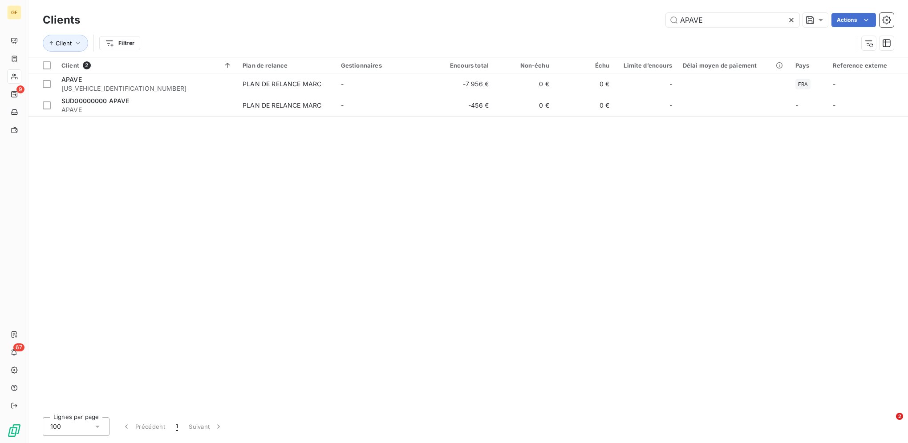
drag, startPoint x: 725, startPoint y: 22, endPoint x: 606, endPoint y: 12, distance: 119.7
click at [626, 13] on div "APAVE Actions" at bounding box center [492, 20] width 803 height 14
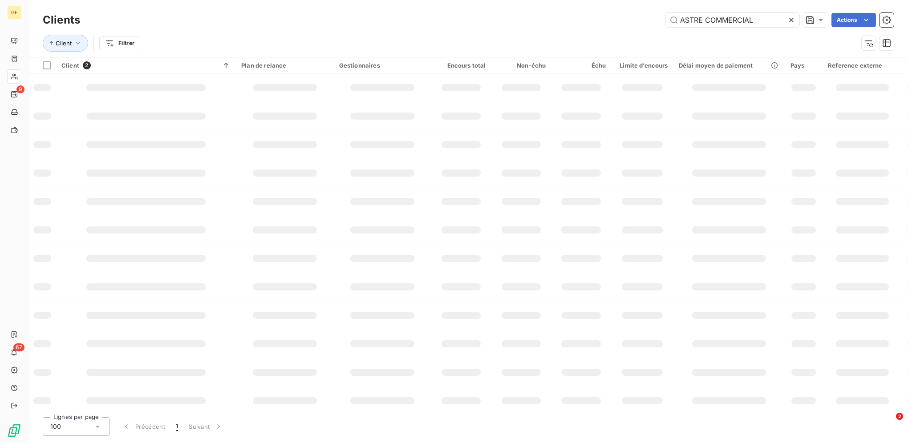
type input "ASTRE COMMERCIAL"
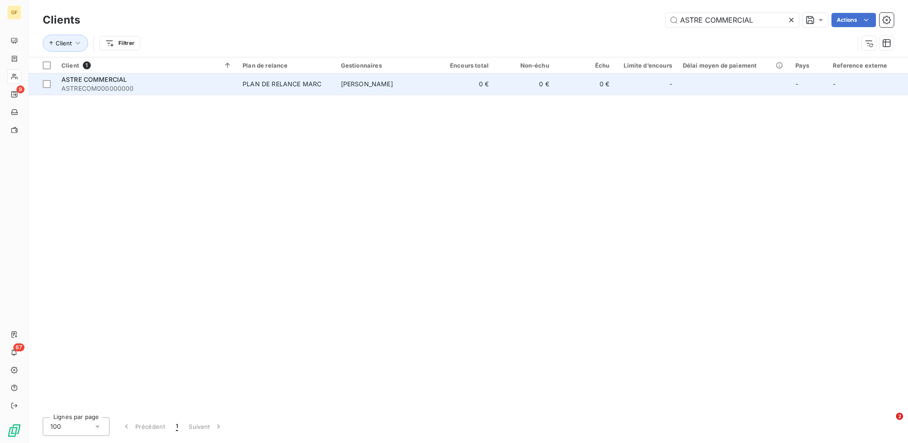
click at [284, 86] on div "PLAN DE RELANCE MARC" at bounding box center [281, 84] width 79 height 9
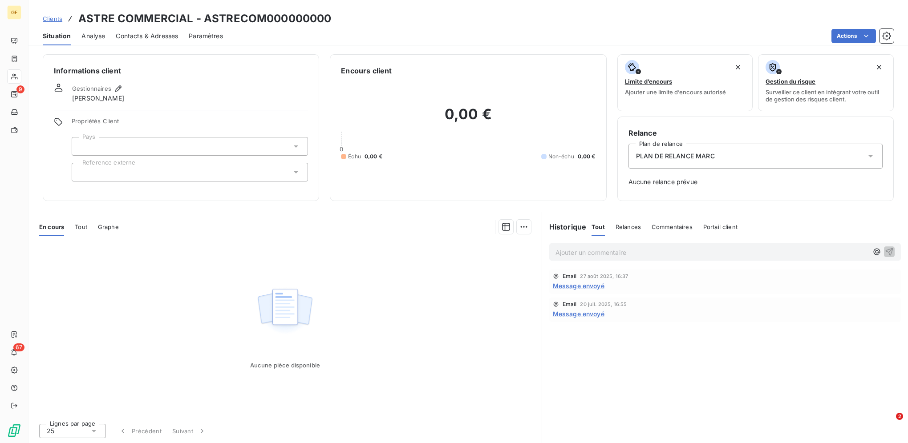
click at [53, 18] on span "Clients" at bounding box center [53, 18] width 20 height 7
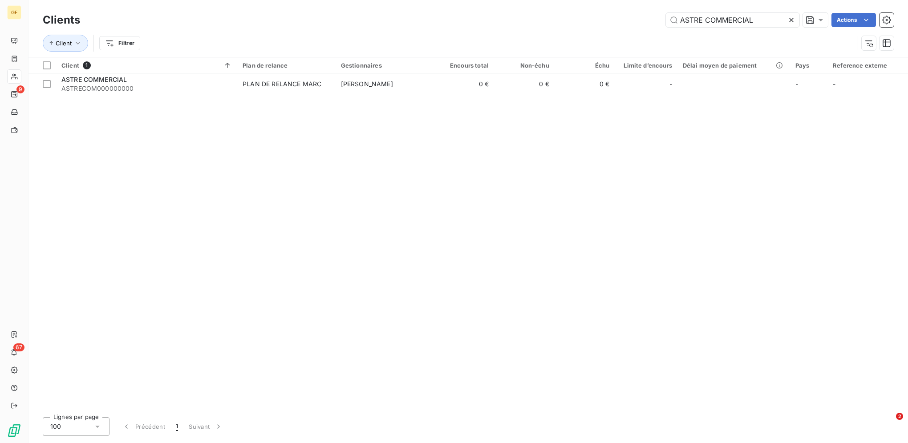
drag, startPoint x: 760, startPoint y: 19, endPoint x: 594, endPoint y: 26, distance: 166.1
click at [602, 26] on div "ASTRE COMMERCIAL Actions" at bounding box center [492, 20] width 803 height 14
type input "ISBF INGENIERIE"
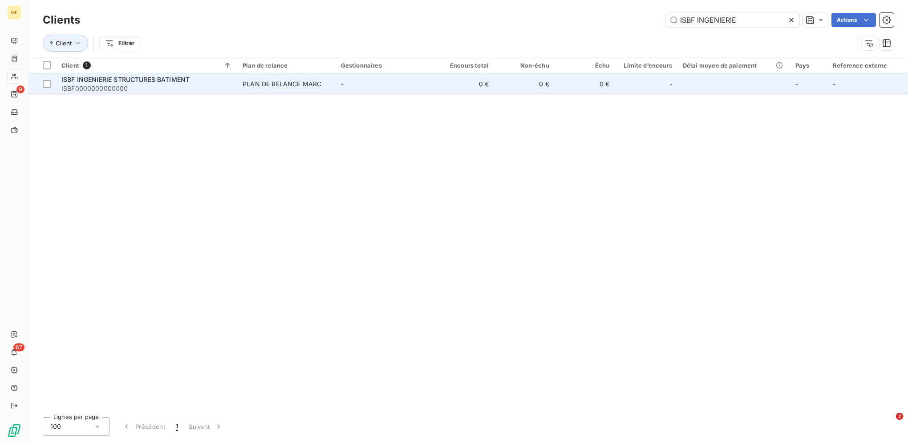
click at [264, 78] on td "PLAN DE RELANCE MARC" at bounding box center [286, 83] width 98 height 21
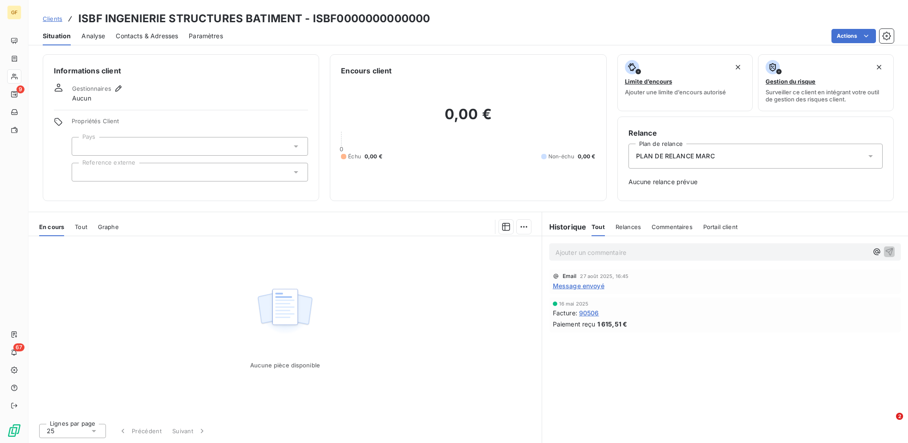
click at [52, 19] on span "Clients" at bounding box center [53, 18] width 20 height 7
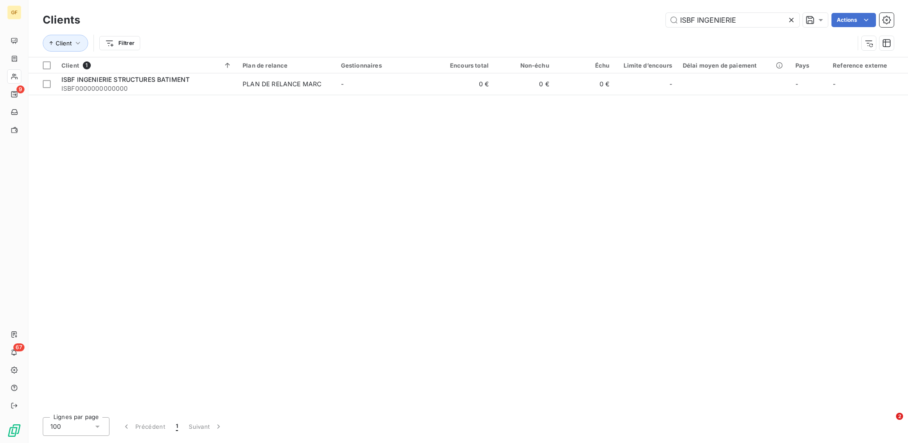
drag, startPoint x: 739, startPoint y: 21, endPoint x: 579, endPoint y: 15, distance: 160.3
click at [583, 16] on div "ISBF INGENIERIE Actions" at bounding box center [492, 20] width 803 height 14
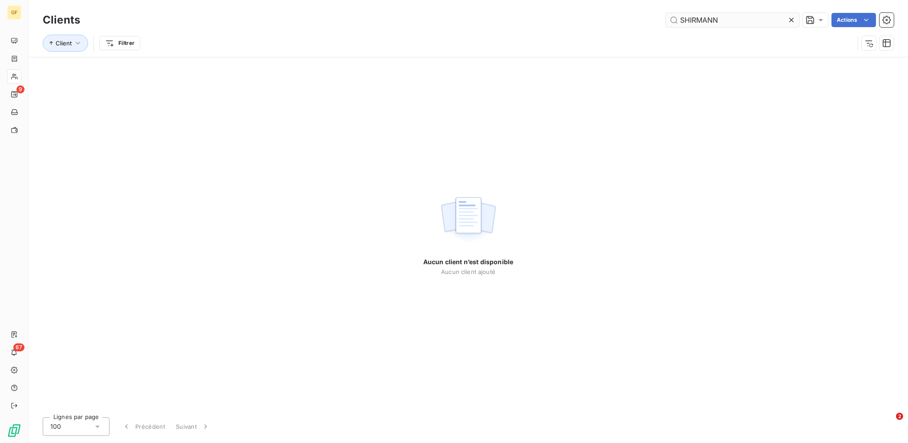
click at [683, 20] on input "SHIRMANN" at bounding box center [732, 20] width 133 height 14
drag, startPoint x: 726, startPoint y: 21, endPoint x: 611, endPoint y: 16, distance: 114.9
click at [614, 16] on div "sHIRMANN Actions" at bounding box center [492, 20] width 803 height 14
paste input "PARLYMENG"
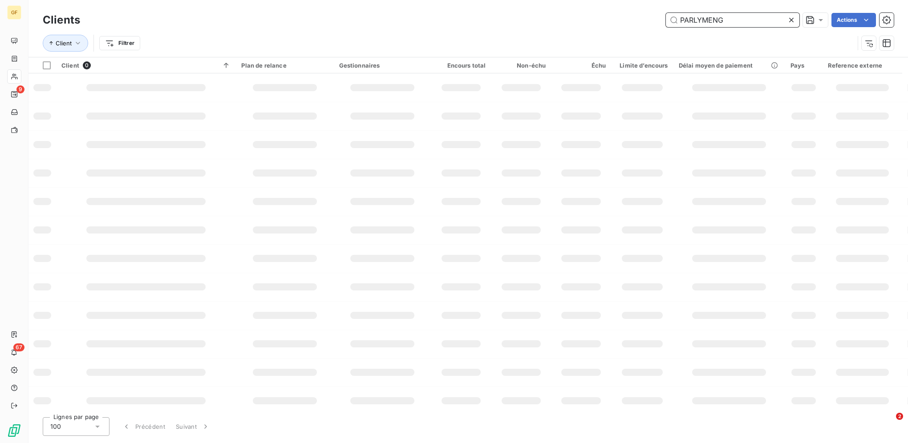
type input "PARLYMENG"
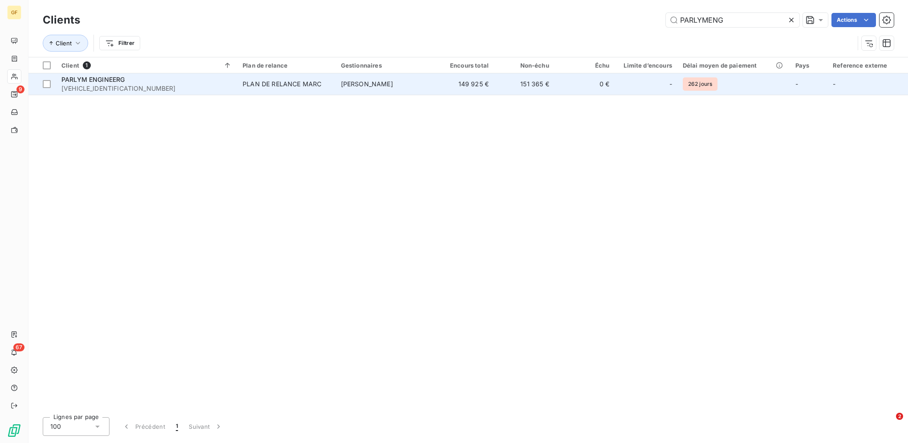
click at [445, 85] on td "149 925 €" at bounding box center [463, 83] width 61 height 21
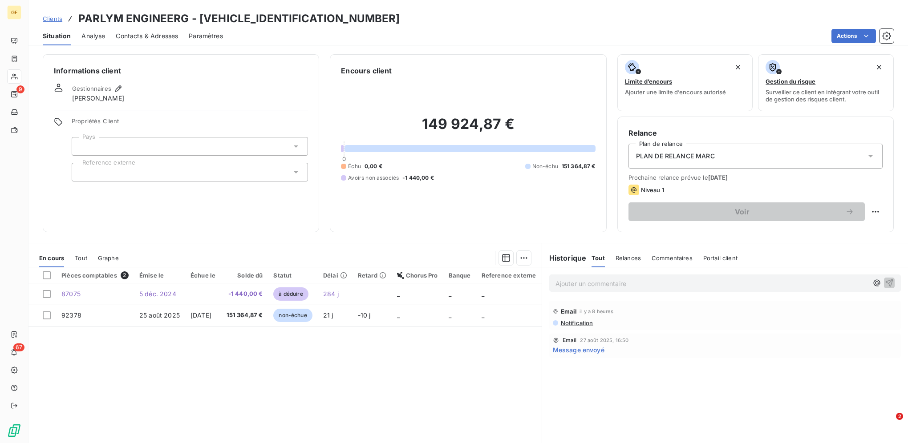
click at [48, 20] on span "Clients" at bounding box center [53, 18] width 20 height 7
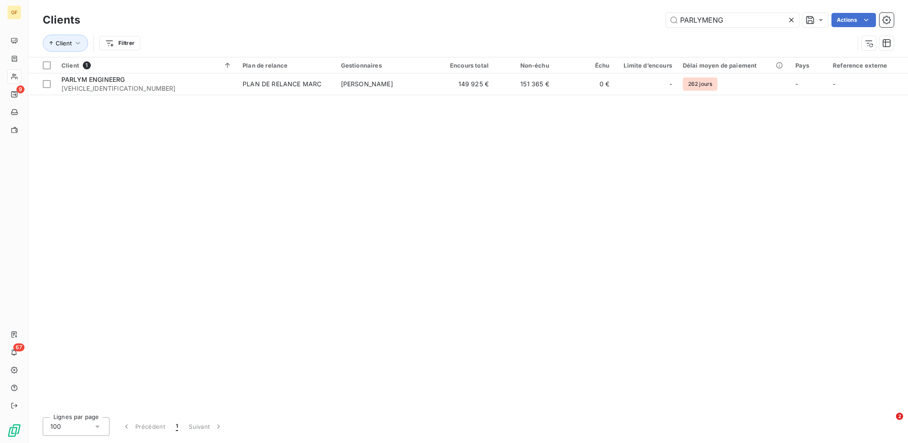
drag, startPoint x: 737, startPoint y: 18, endPoint x: 611, endPoint y: 16, distance: 125.9
click at [613, 16] on div "PARLYMENG Actions" at bounding box center [492, 20] width 803 height 14
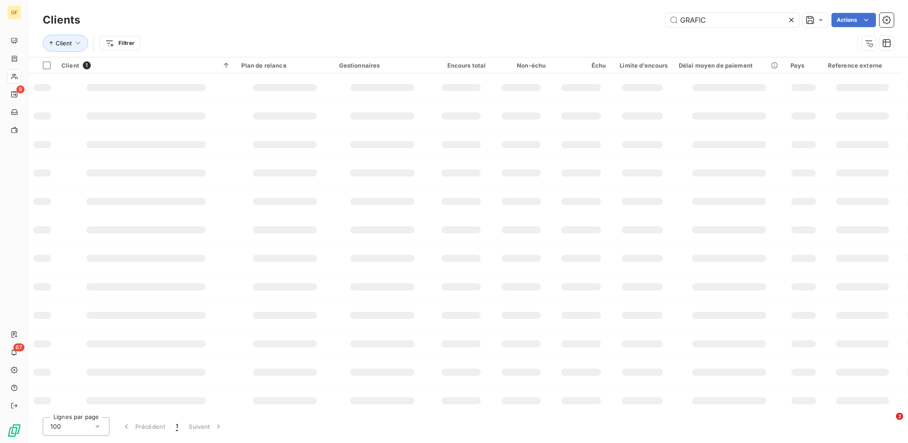
type input "GRAFIC"
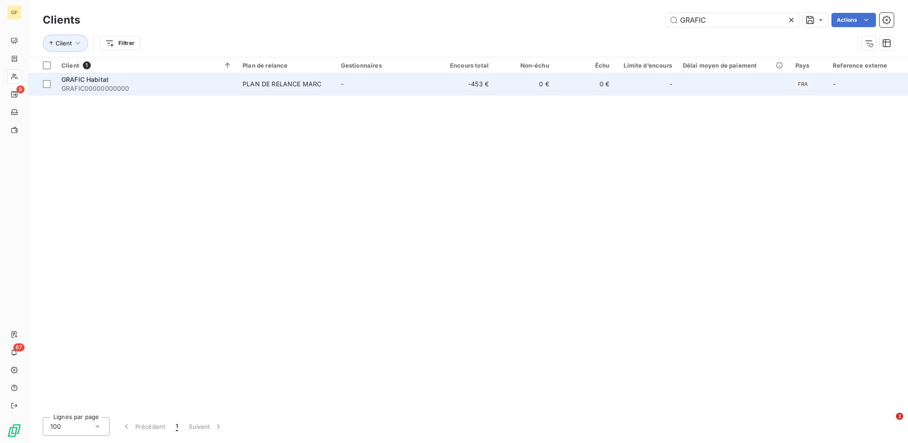
click at [433, 82] on td "-" at bounding box center [384, 83] width 98 height 21
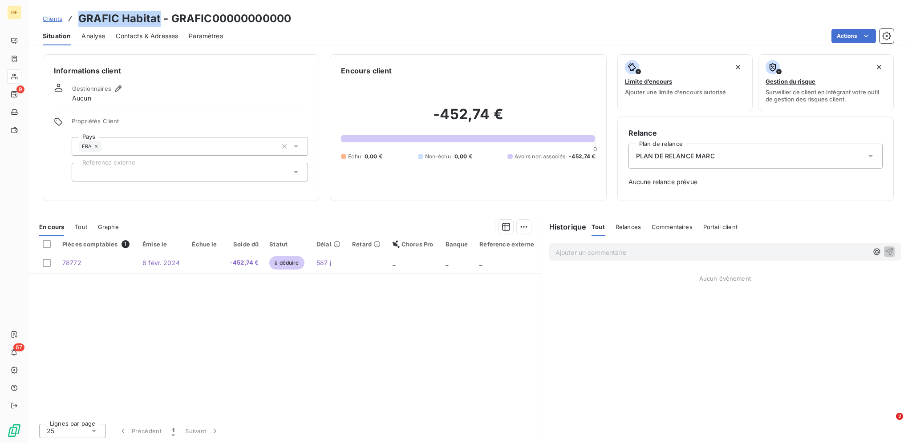
drag, startPoint x: 159, startPoint y: 18, endPoint x: 78, endPoint y: 22, distance: 80.6
click at [78, 22] on h3 "GRAFIC Habitat - GRAFIC00000000000" at bounding box center [184, 19] width 213 height 16
copy h3 "GRAFIC Habitat"
click at [46, 17] on span "Clients" at bounding box center [53, 18] width 20 height 7
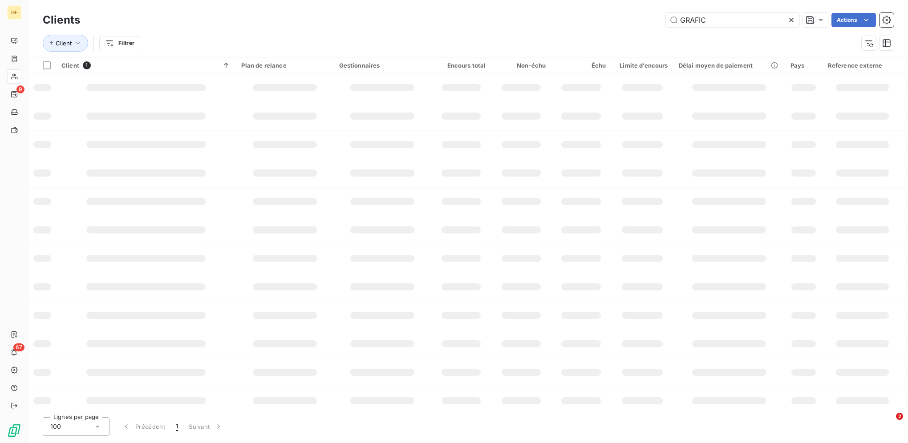
drag, startPoint x: 656, startPoint y: 15, endPoint x: 569, endPoint y: 16, distance: 86.8
click at [573, 16] on div "GRAFIC Actions" at bounding box center [492, 20] width 803 height 14
type input "betem"
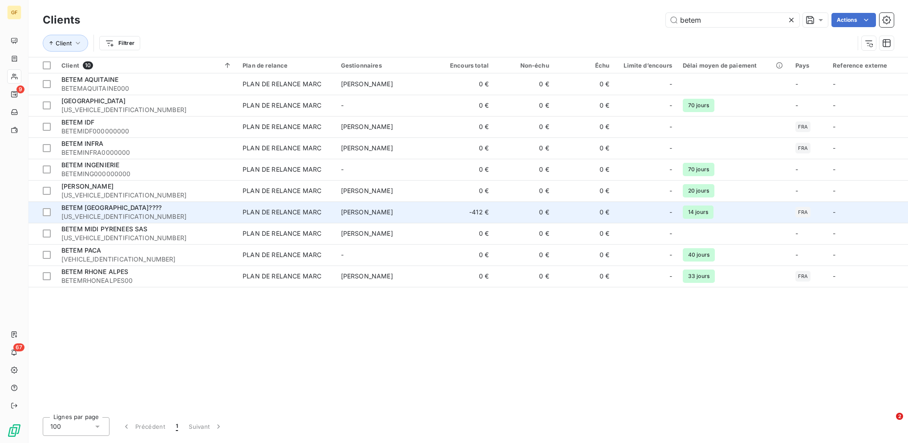
click at [145, 209] on span "BETEM [GEOGRAPHIC_DATA]????" at bounding box center [111, 208] width 100 height 8
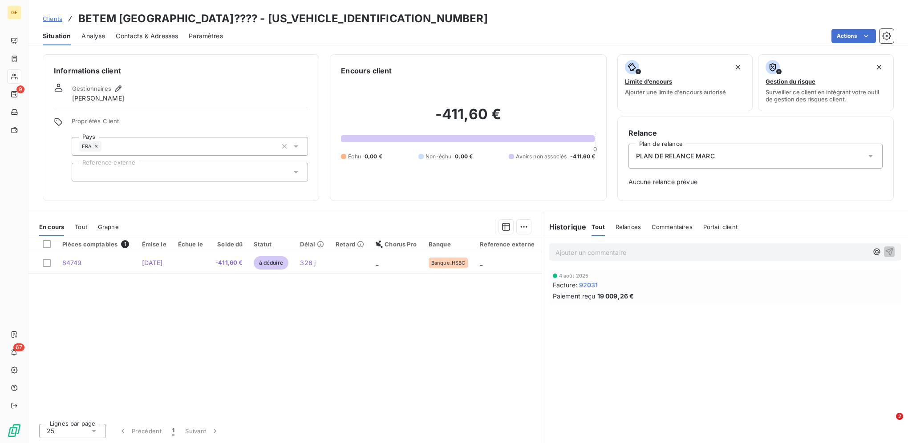
click at [54, 16] on span "Clients" at bounding box center [53, 18] width 20 height 7
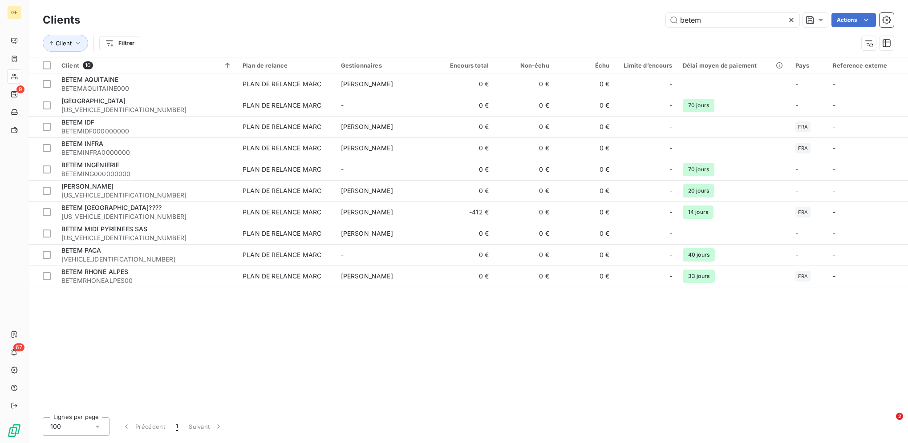
drag, startPoint x: 659, startPoint y: 15, endPoint x: 622, endPoint y: 14, distance: 36.5
click at [632, 14] on div "betem Actions" at bounding box center [492, 20] width 803 height 14
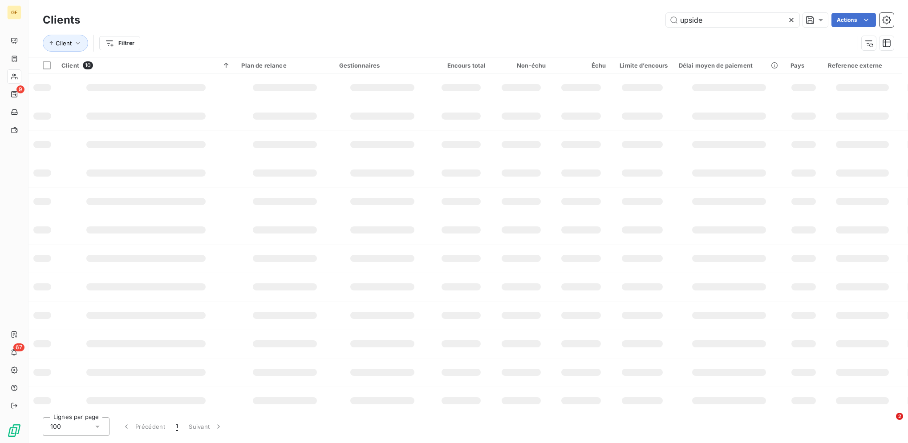
type input "upside"
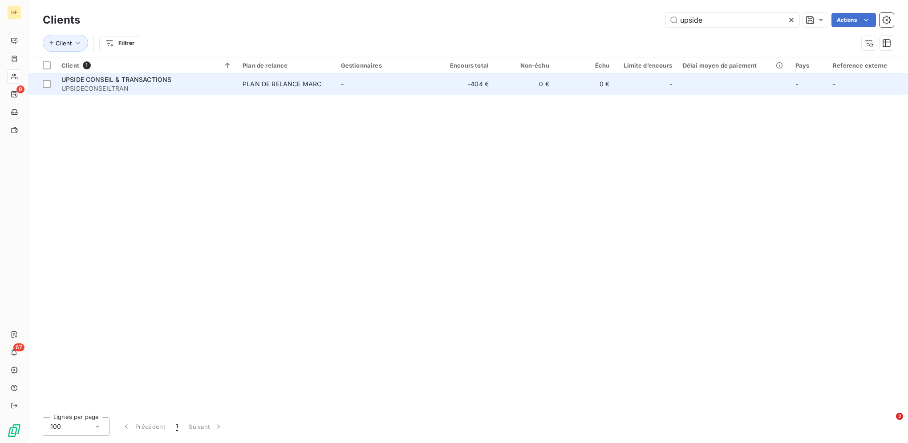
click at [324, 88] on span "PLAN DE RELANCE MARC" at bounding box center [286, 84] width 88 height 9
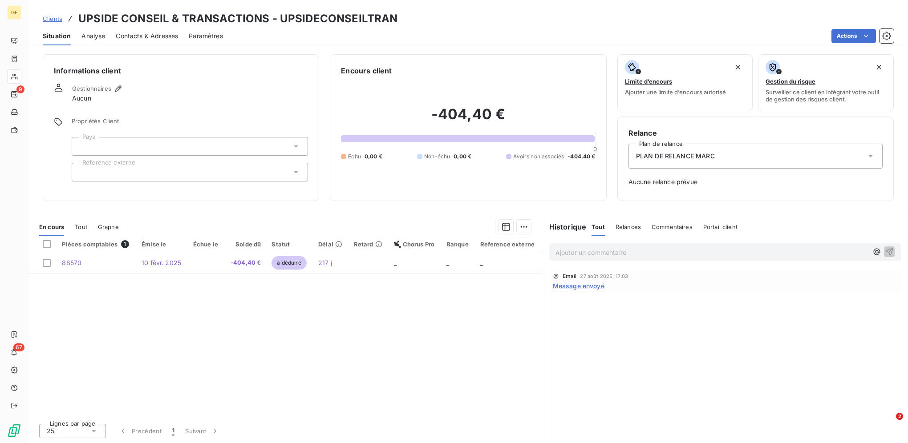
click at [55, 16] on span "Clients" at bounding box center [53, 18] width 20 height 7
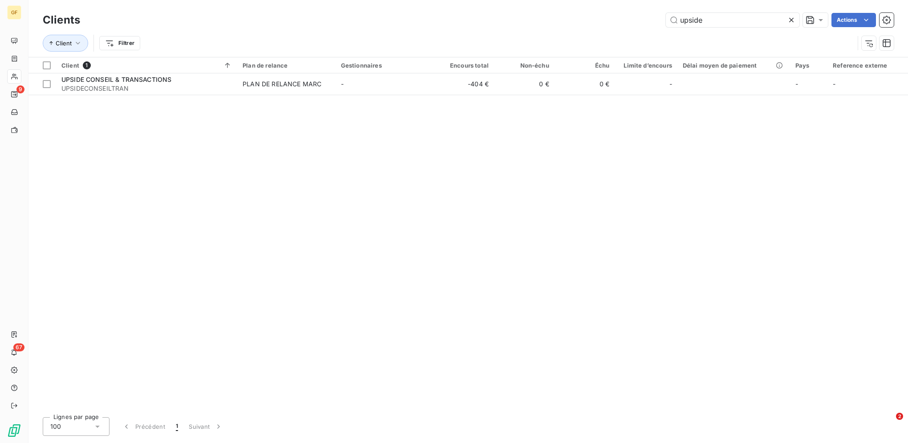
drag, startPoint x: 712, startPoint y: 24, endPoint x: 620, endPoint y: 18, distance: 92.7
click at [628, 20] on div "upside Actions" at bounding box center [492, 20] width 803 height 14
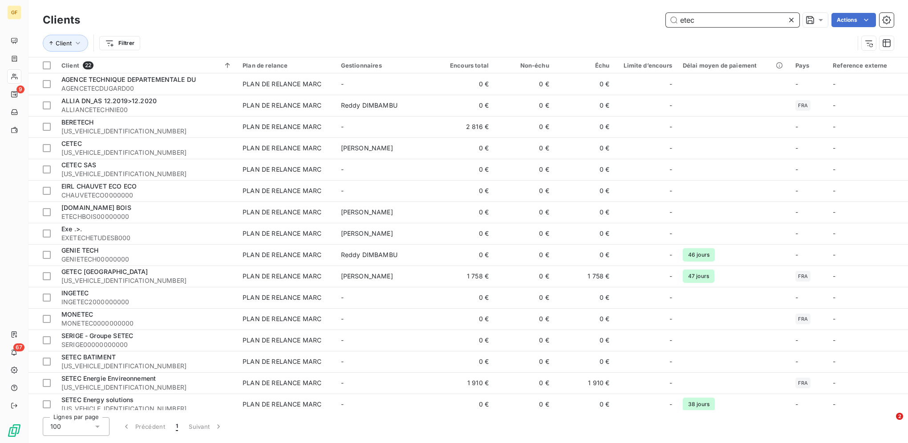
click at [683, 25] on input "etec" at bounding box center [732, 20] width 133 height 14
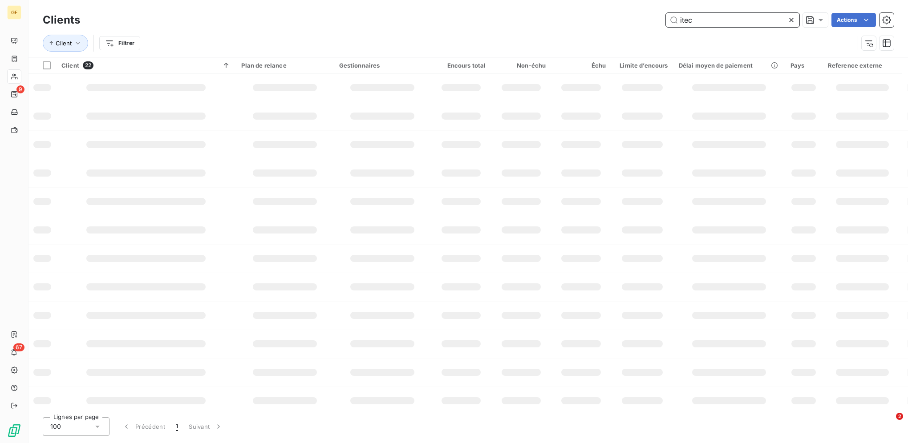
type input "itec"
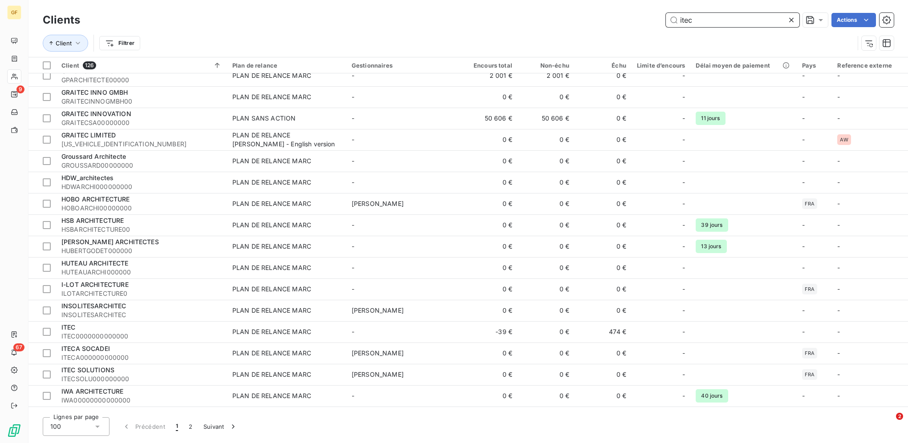
scroll to position [1246, 0]
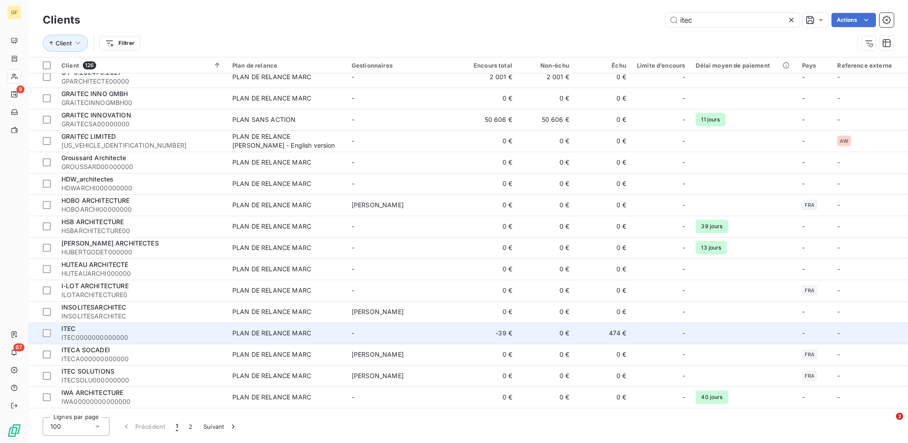
click at [141, 331] on div "ITEC" at bounding box center [141, 328] width 160 height 9
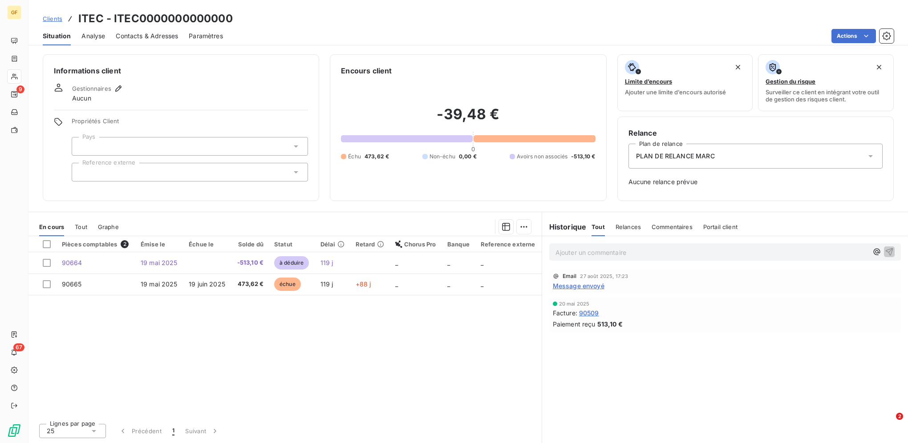
click at [53, 21] on span "Clients" at bounding box center [53, 18] width 20 height 7
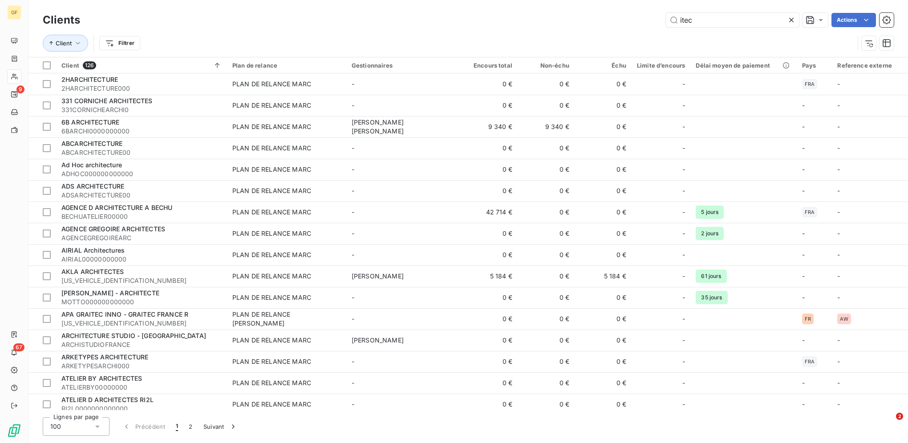
drag, startPoint x: 709, startPoint y: 19, endPoint x: 568, endPoint y: 13, distance: 141.6
click at [640, 13] on div "itec Actions" at bounding box center [492, 20] width 803 height 14
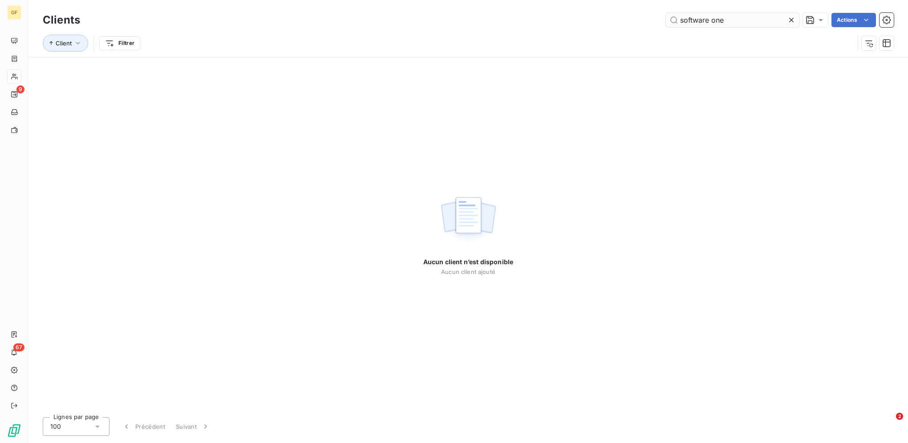
click at [711, 23] on input "software one" at bounding box center [732, 20] width 133 height 14
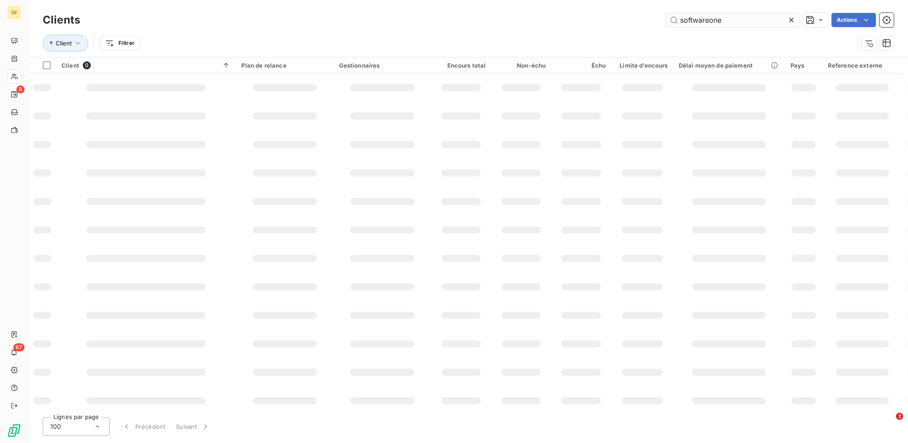
type input "softwareone"
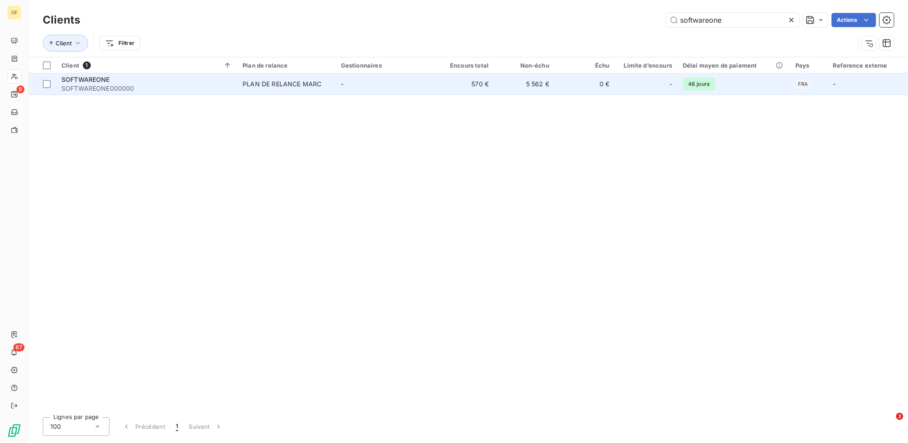
click at [292, 80] on div "PLAN DE RELANCE MARC" at bounding box center [281, 84] width 79 height 9
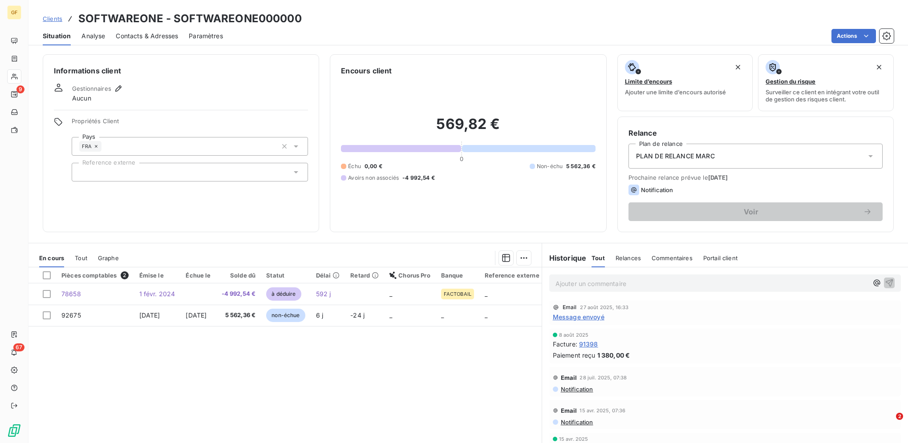
click at [52, 21] on span "Clients" at bounding box center [53, 18] width 20 height 7
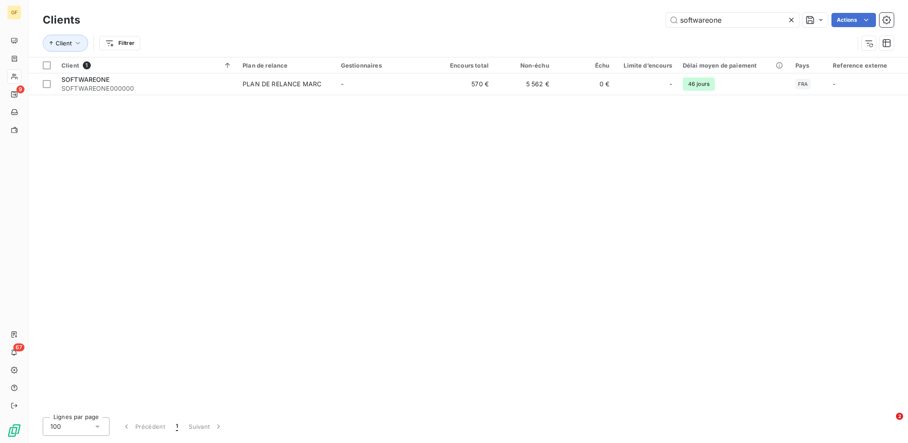
drag, startPoint x: 729, startPoint y: 18, endPoint x: 589, endPoint y: -2, distance: 141.6
click at [589, 0] on html "GF 9 67 Clients softwareone Actions Client Filtrer Client 1 Plan de relance Ges…" at bounding box center [454, 221] width 908 height 443
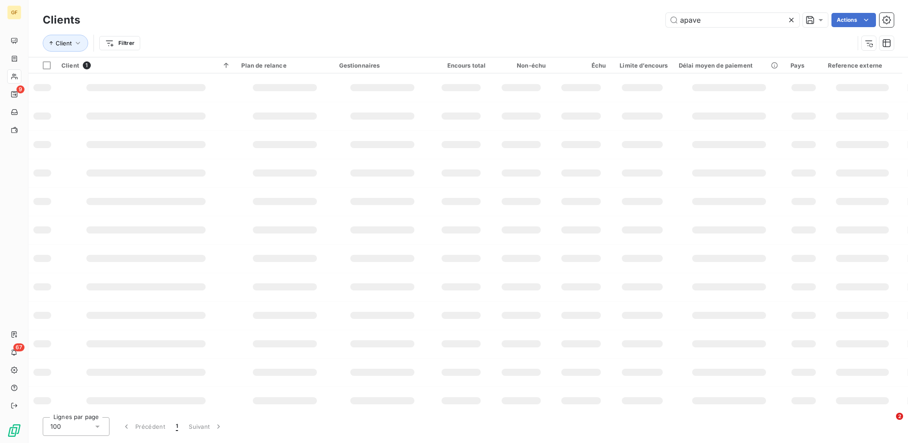
type input "apave"
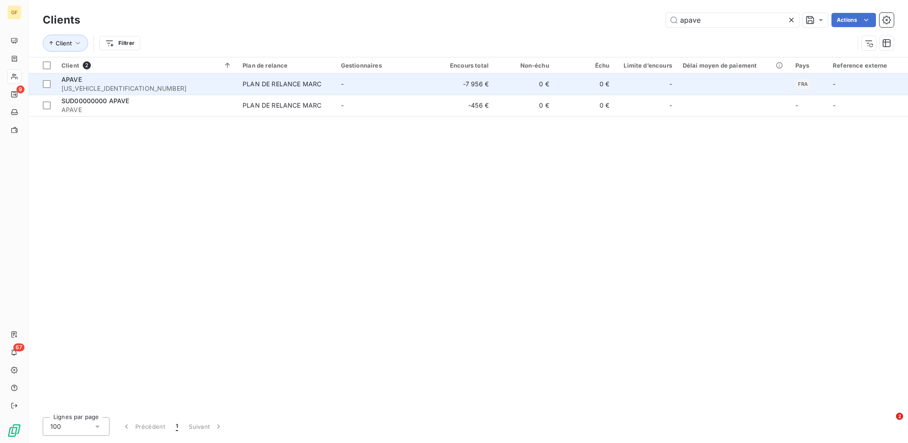
click at [274, 87] on div "PLAN DE RELANCE MARC" at bounding box center [281, 84] width 79 height 9
